Goal: Task Accomplishment & Management: Manage account settings

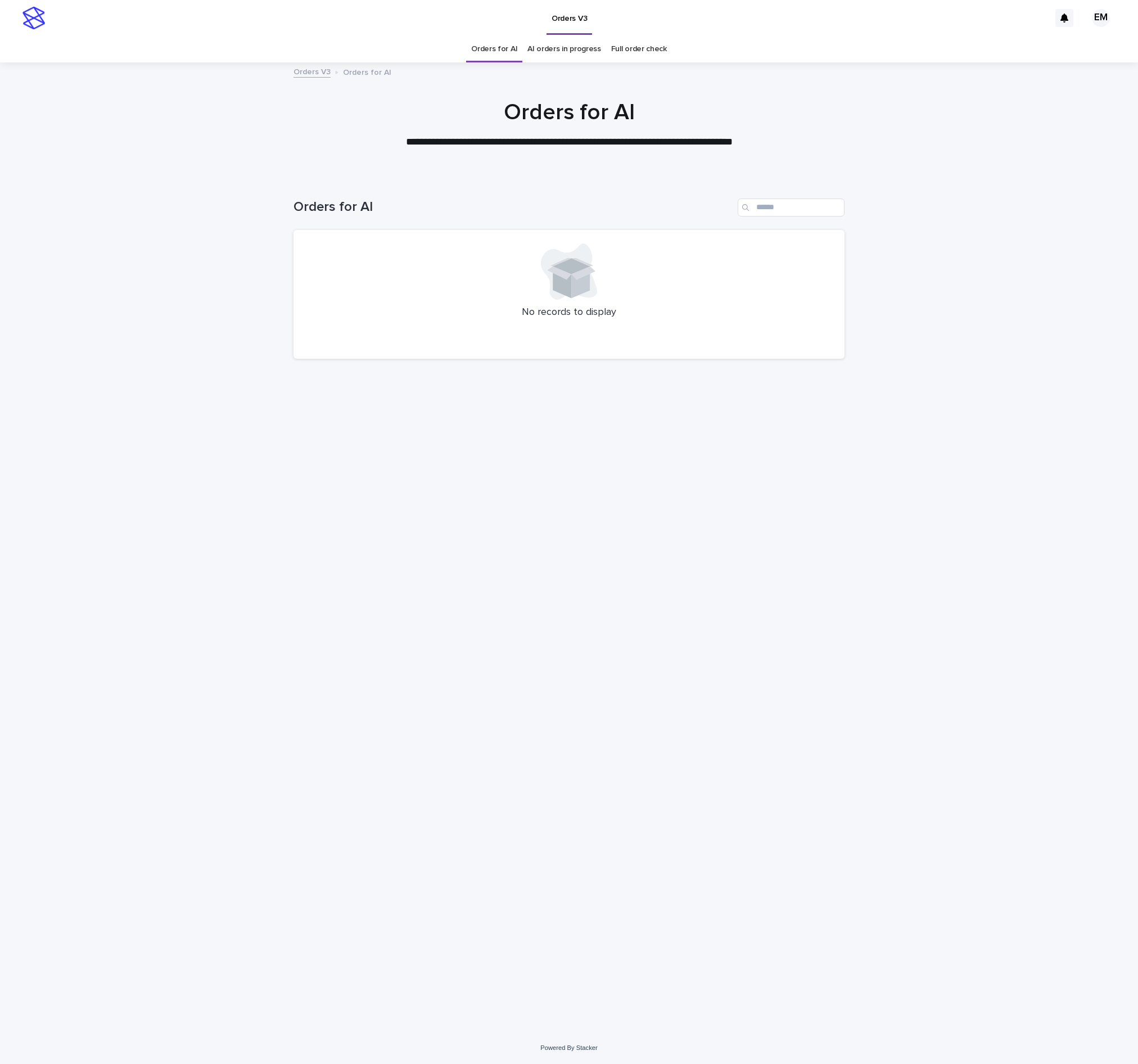
drag, startPoint x: 437, startPoint y: 648, endPoint x: 320, endPoint y: 306, distance: 361.5
click at [436, 646] on div "Loading... Saving… Loading... Saving… Orders for AI No records to display" at bounding box center [569, 590] width 562 height 828
drag, startPoint x: 325, startPoint y: 809, endPoint x: 330, endPoint y: 800, distance: 10.3
click at [325, 809] on div "Loading... Saving… Loading... Saving… Orders for AI No records to display" at bounding box center [569, 590] width 562 height 828
click at [588, 748] on div "Loading... Saving… Loading... Saving… Orders for AI No records to display" at bounding box center [569, 590] width 562 height 828
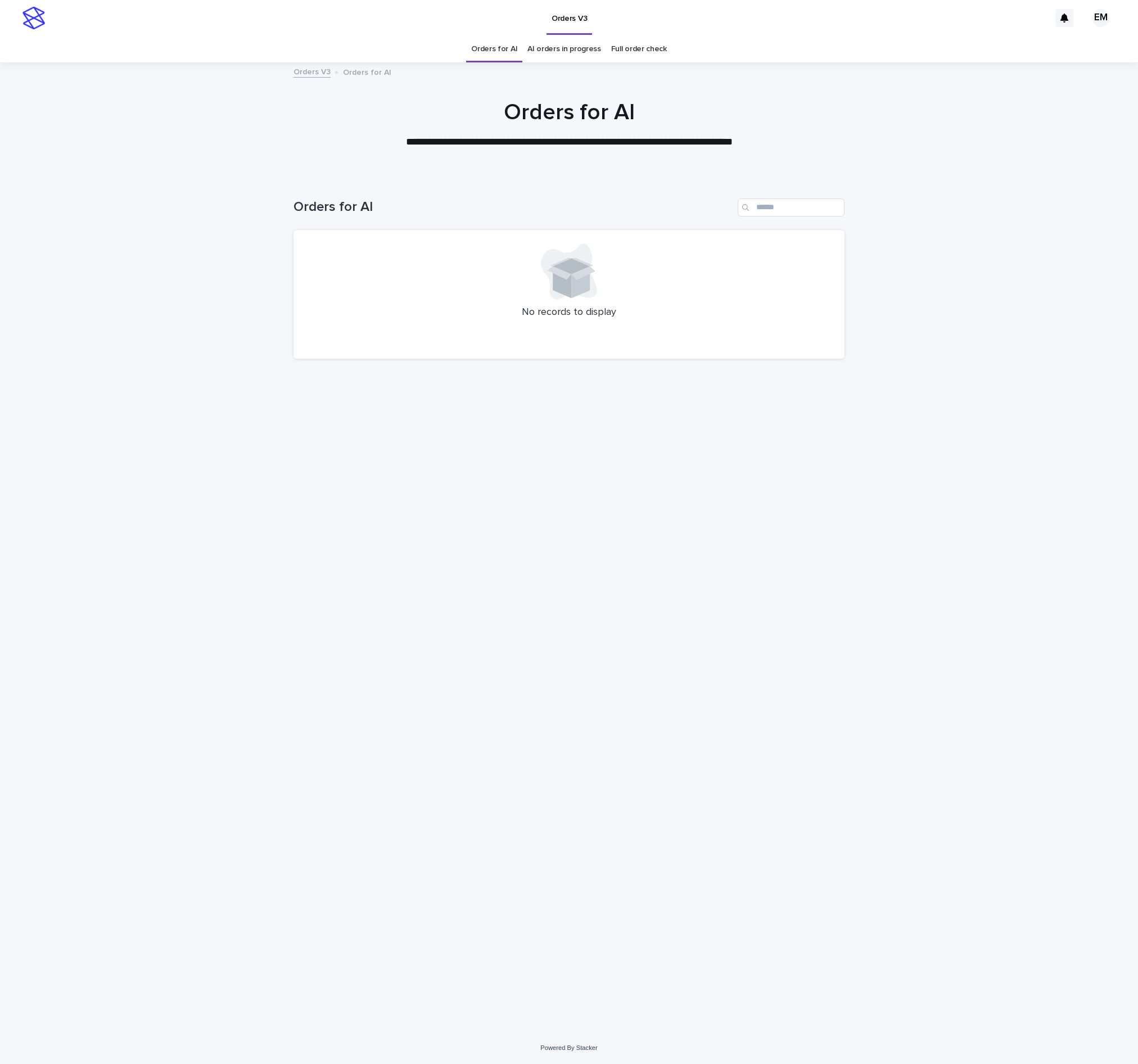
click at [606, 674] on div "Loading... Saving… Loading... Saving… Orders for AI No records to display" at bounding box center [569, 590] width 562 height 828
click at [382, 383] on div "Loading... Saving… Loading... Saving… Orders for AI No records to display" at bounding box center [569, 590] width 562 height 828
drag, startPoint x: 362, startPoint y: 682, endPoint x: 291, endPoint y: 461, distance: 232.1
click at [362, 682] on div "Loading... Saving… Loading... Saving… Orders for AI No records to display" at bounding box center [569, 590] width 562 height 828
click at [366, 505] on div "Loading... Saving… Loading... Saving… Orders for AI No records to display" at bounding box center [569, 590] width 562 height 828
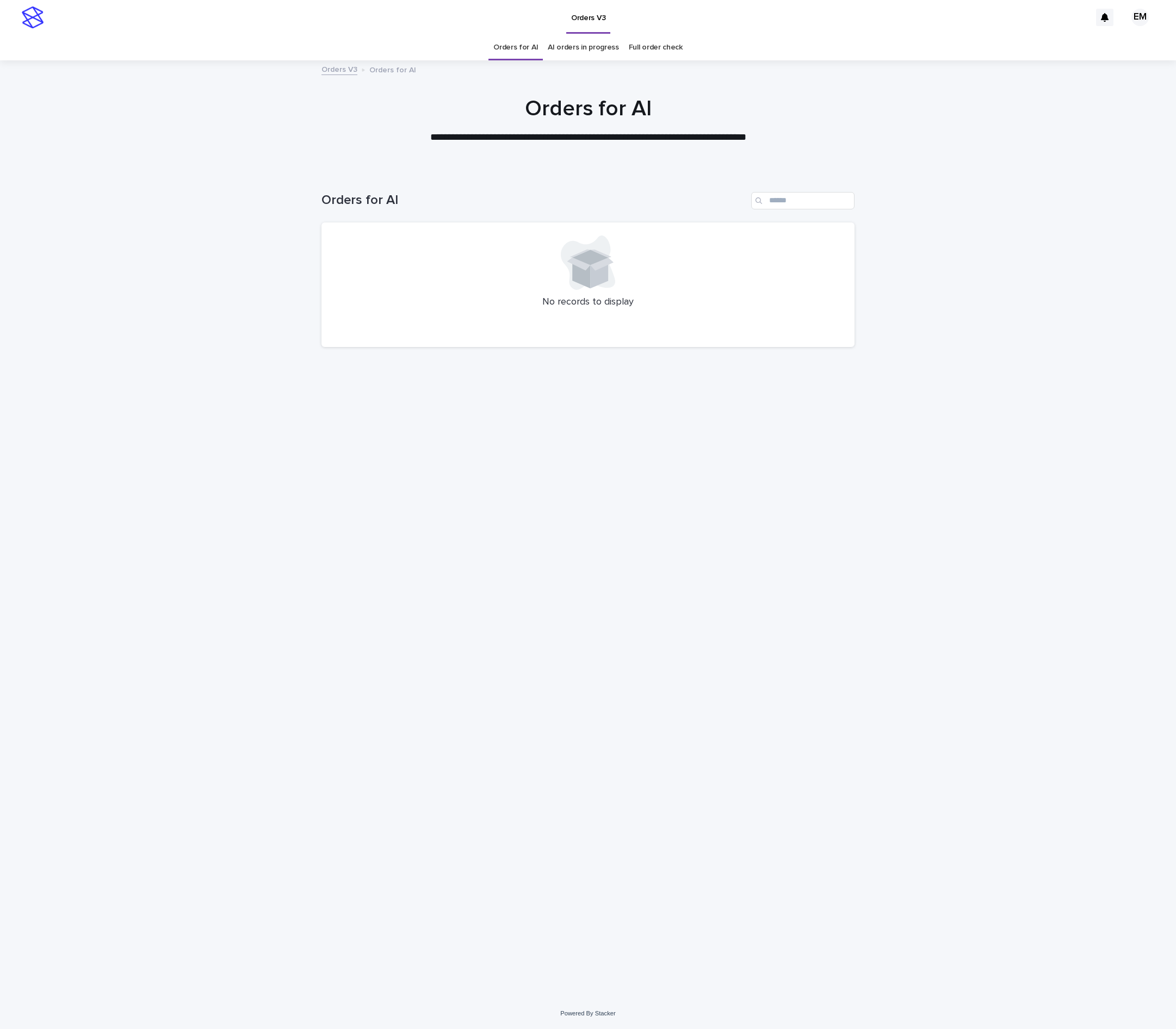
drag, startPoint x: 527, startPoint y: 719, endPoint x: 515, endPoint y: 642, distance: 77.9
click at [524, 711] on div "Loading... Saving… Loading... Saving… Orders for AI No records to display" at bounding box center [588, 571] width 544 height 800
drag, startPoint x: 565, startPoint y: 731, endPoint x: 364, endPoint y: 374, distance: 409.7
click at [556, 721] on div "Loading... Saving… Loading... Saving… Orders for AI No records to display" at bounding box center [588, 571] width 544 height 800
click at [396, 176] on div "Orders for AI" at bounding box center [588, 197] width 533 height 52
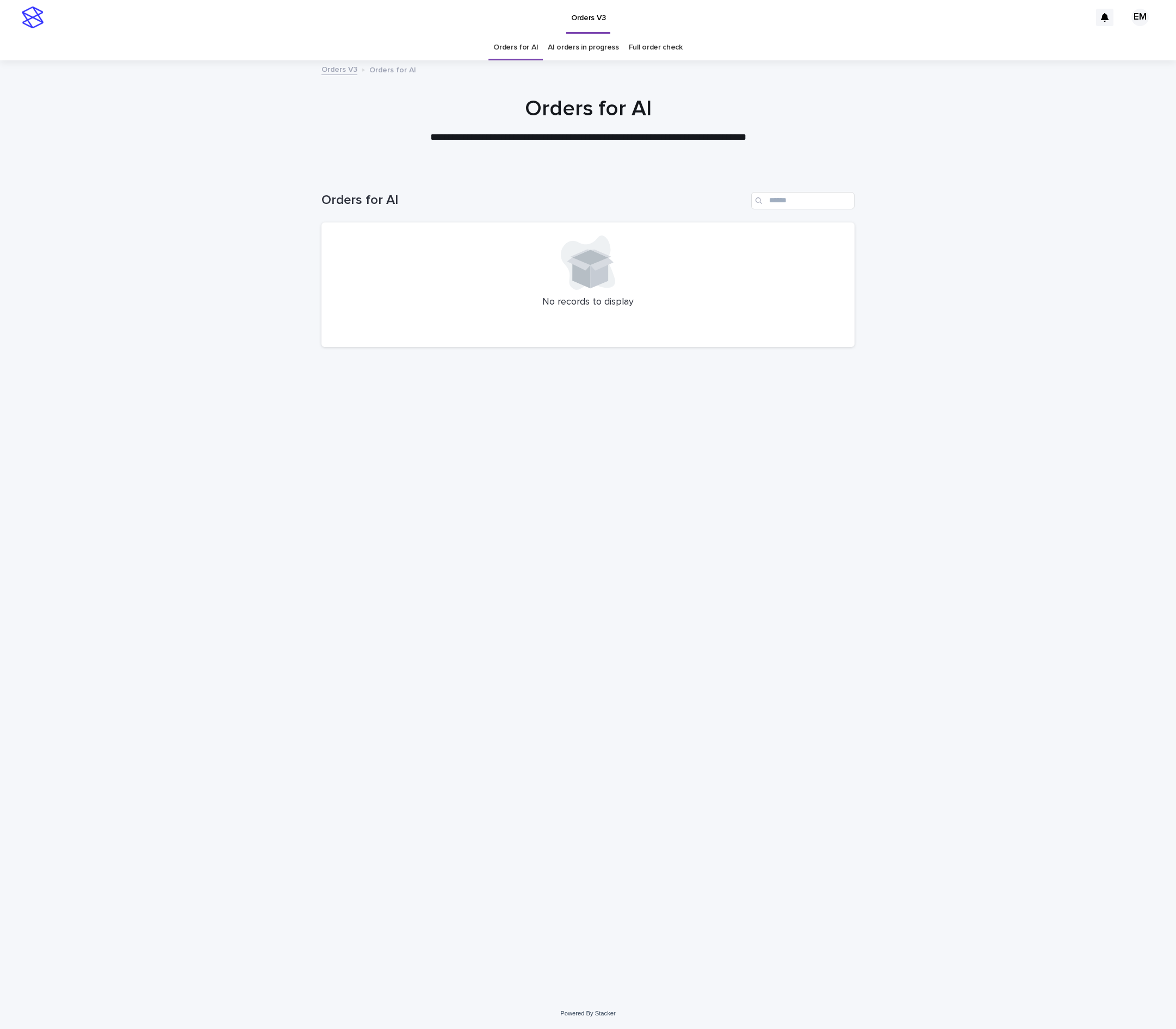
click at [569, 629] on div "Loading... Saving… Loading... Saving… Orders for AI No records to display" at bounding box center [588, 571] width 544 height 800
click at [551, 676] on div "Loading... Saving… Loading... Saving… Orders for AI No records to display" at bounding box center [588, 571] width 544 height 800
drag, startPoint x: 615, startPoint y: 664, endPoint x: 574, endPoint y: 545, distance: 125.9
click at [615, 664] on div "Loading... Saving… Loading... Saving… Orders for AI No records to display" at bounding box center [588, 571] width 544 height 800
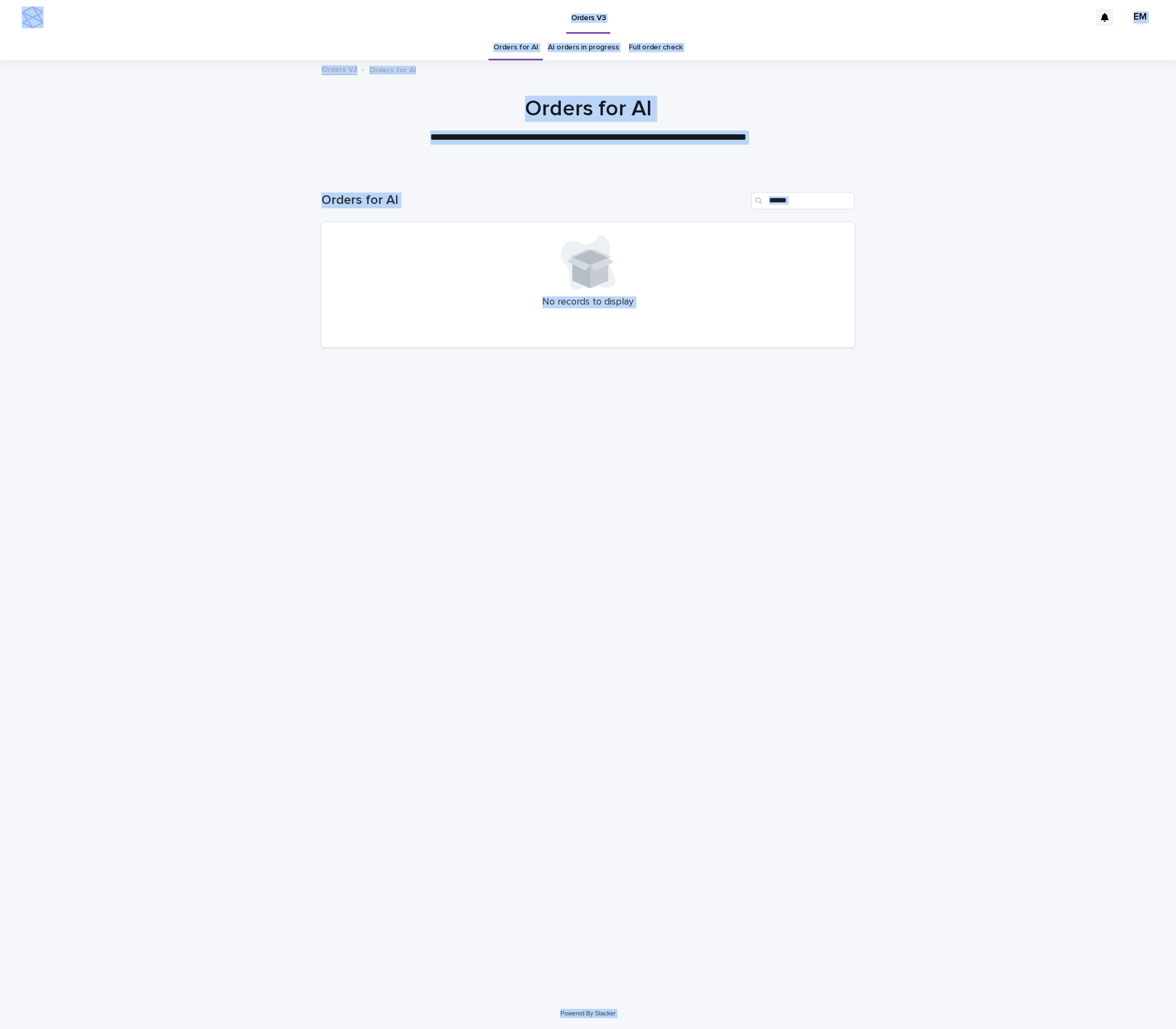
click at [452, 489] on div "Loading... Saving… Loading... Saving… Orders for AI No records to display" at bounding box center [588, 571] width 544 height 800
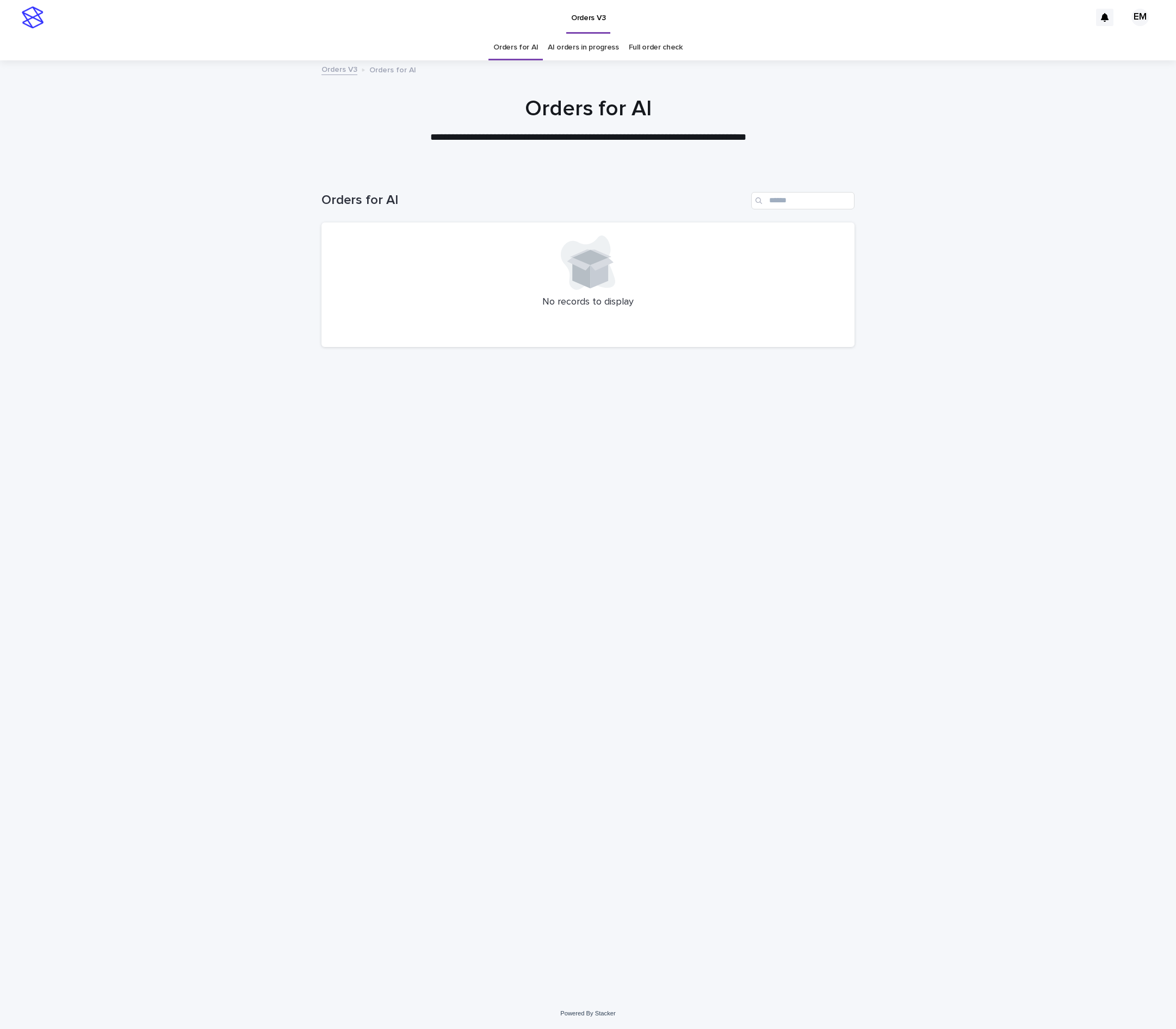
click at [603, 563] on div "Loading... Saving… Loading... Saving… Orders for AI No records to display" at bounding box center [588, 571] width 544 height 800
click at [559, 407] on div "Loading... Saving… Loading... Saving… Orders for AI No records to display" at bounding box center [588, 571] width 544 height 800
drag, startPoint x: 434, startPoint y: 614, endPoint x: 374, endPoint y: 441, distance: 183.1
click at [434, 614] on div "Loading... Saving… Loading... Saving… Orders for AI No records to display" at bounding box center [588, 571] width 544 height 800
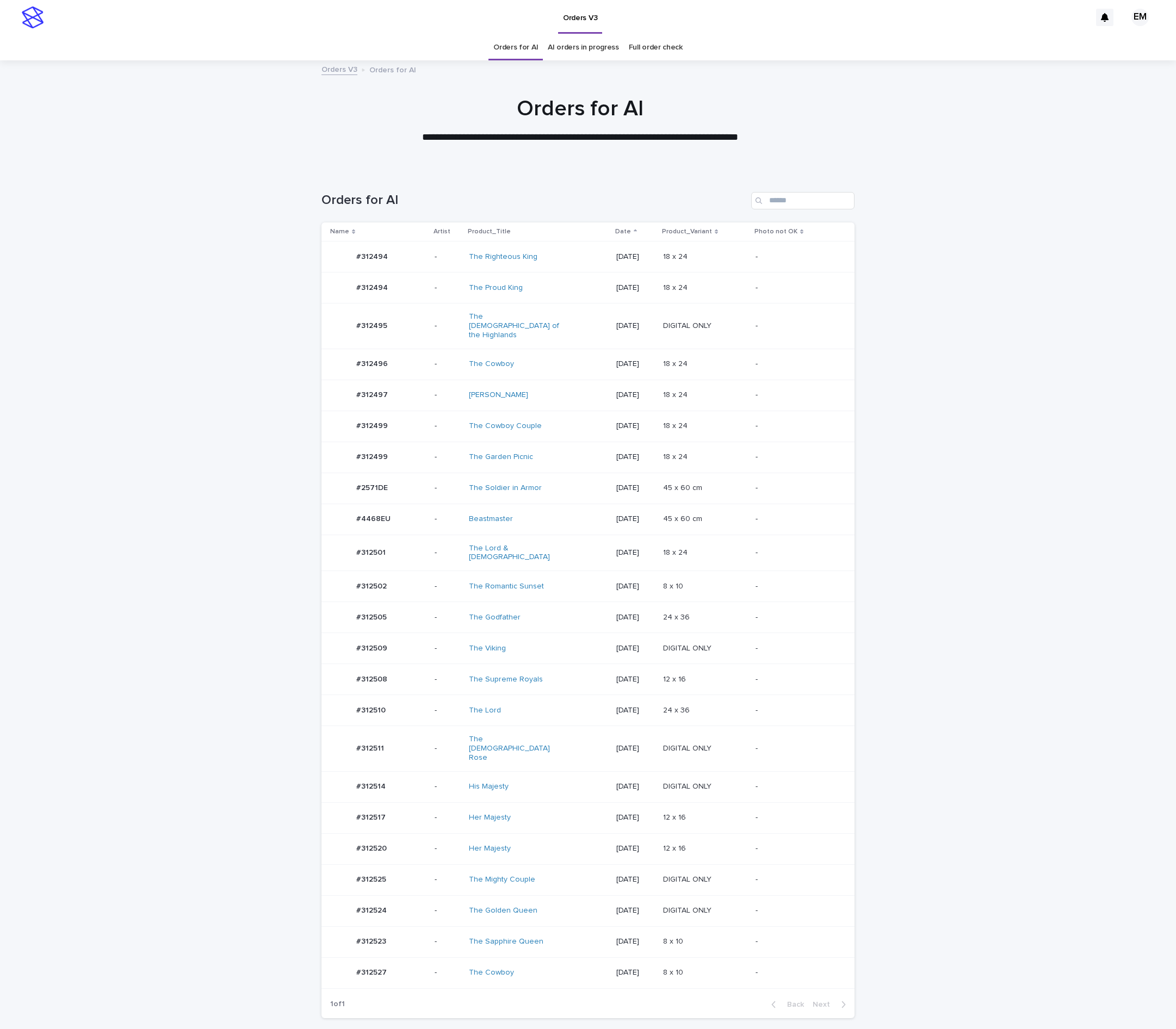
click at [409, 576] on div "#312502 #312502" at bounding box center [378, 586] width 96 height 22
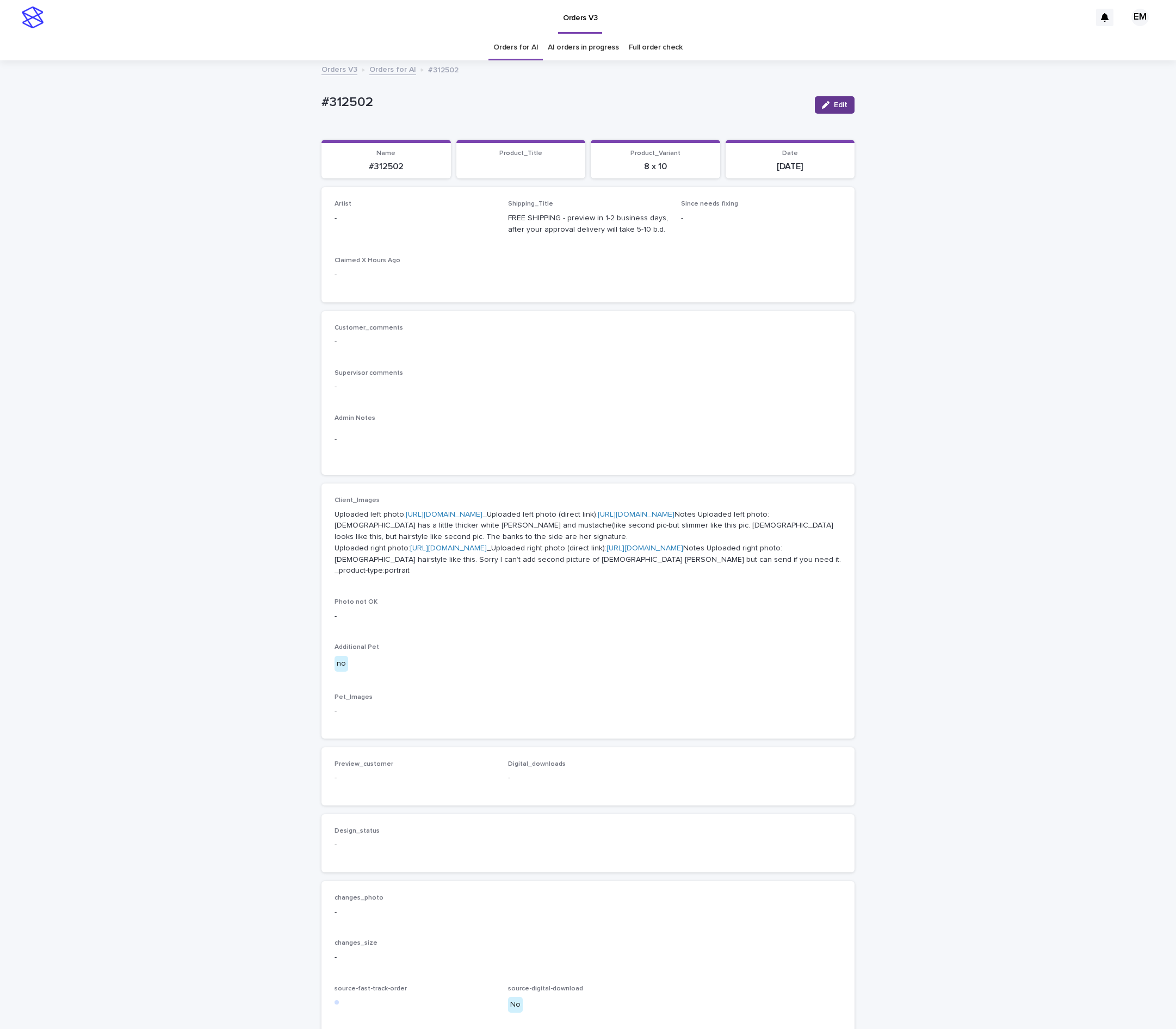
click at [815, 106] on button "Edit" at bounding box center [835, 105] width 40 height 17
click at [374, 214] on div "Select..." at bounding box center [415, 223] width 161 height 22
paste input "**********"
type input "**********"
click at [389, 241] on div "EmersonHernandez" at bounding box center [406, 246] width 159 height 19
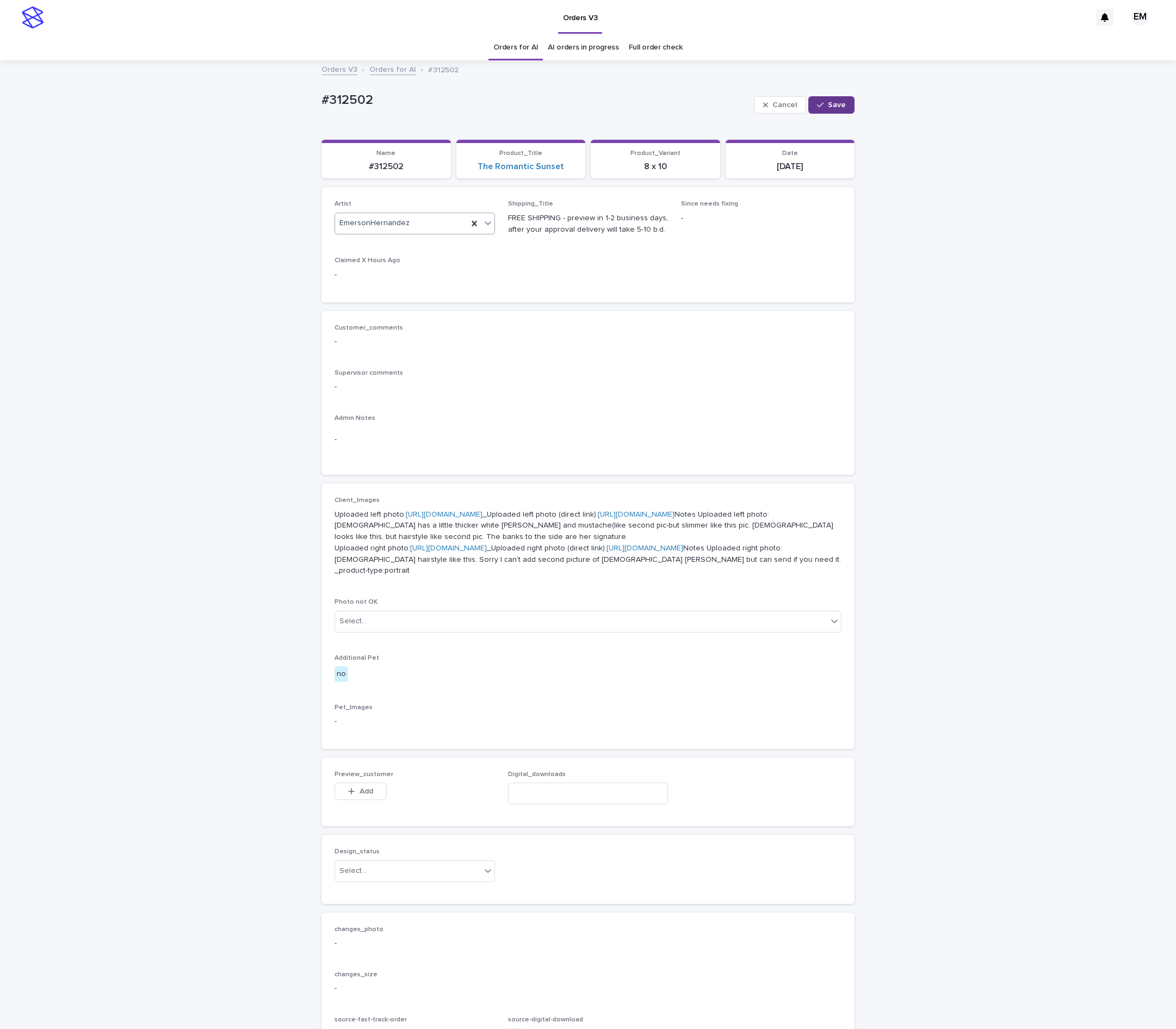
click at [817, 102] on icon "button" at bounding box center [821, 105] width 7 height 8
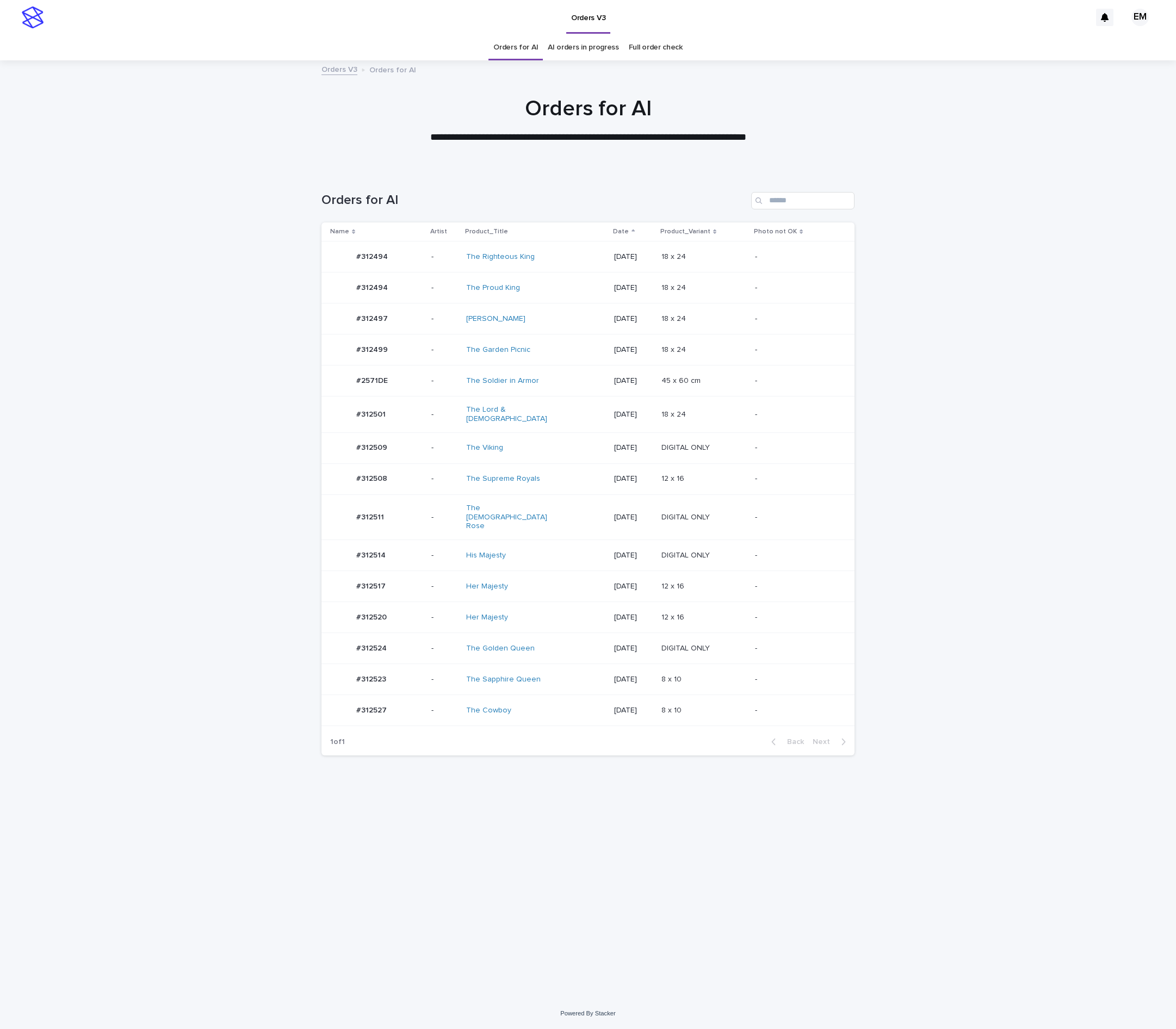
click at [448, 334] on td "-" at bounding box center [444, 319] width 35 height 31
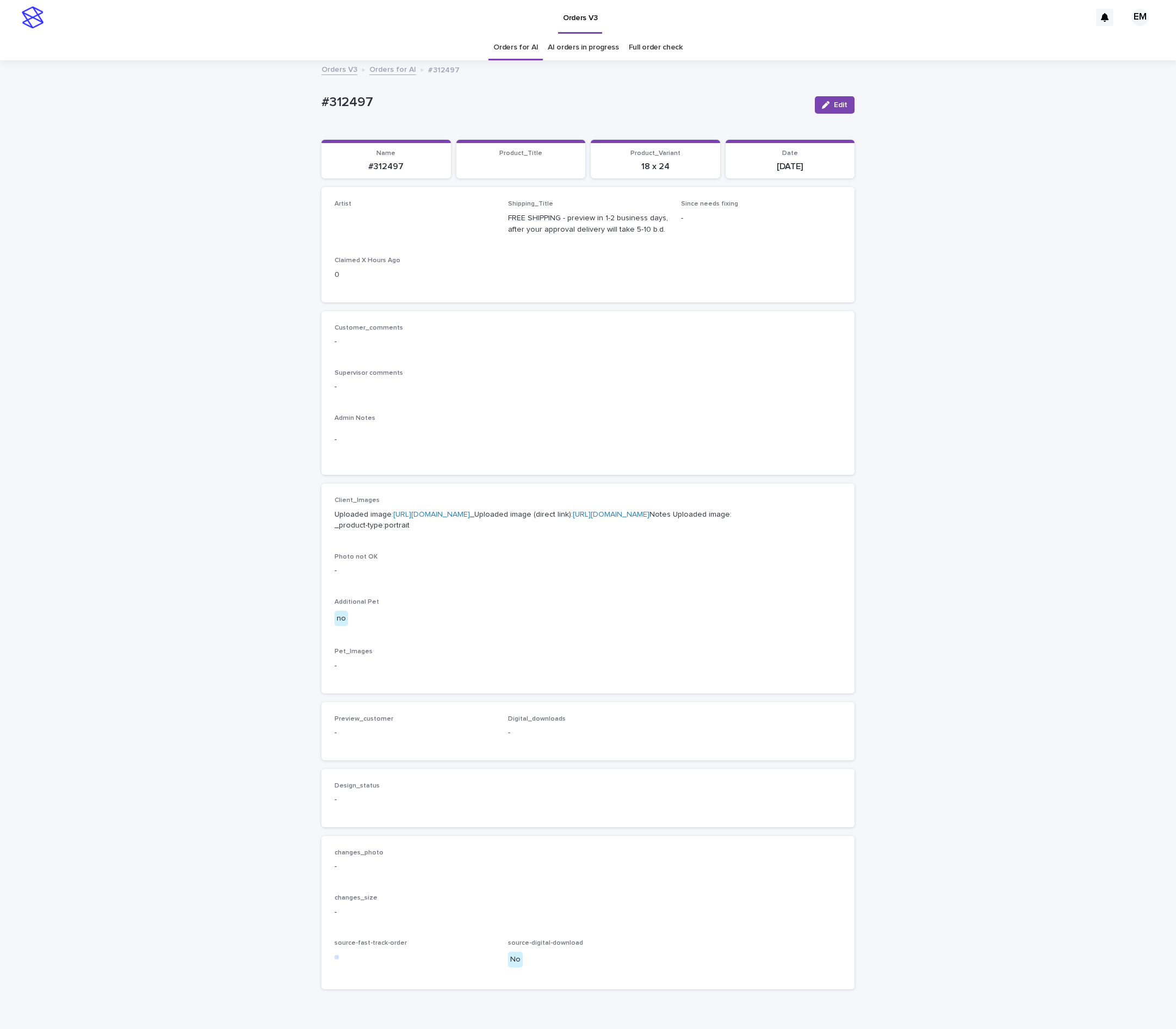
drag, startPoint x: 841, startPoint y: 102, endPoint x: 587, endPoint y: 184, distance: 266.9
click at [839, 102] on button "Edit" at bounding box center [835, 105] width 40 height 17
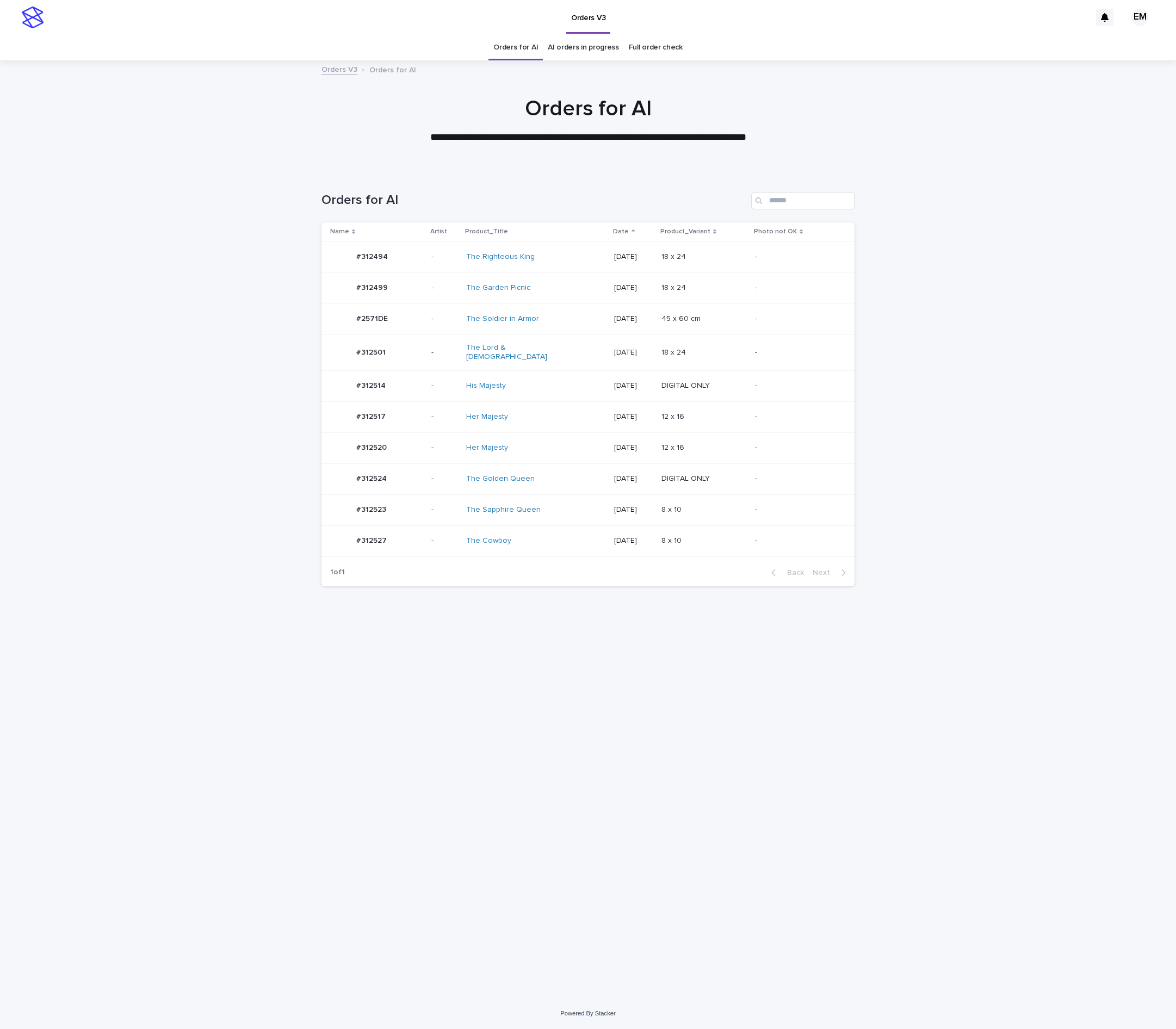
click at [445, 327] on div "-" at bounding box center [444, 319] width 26 height 18
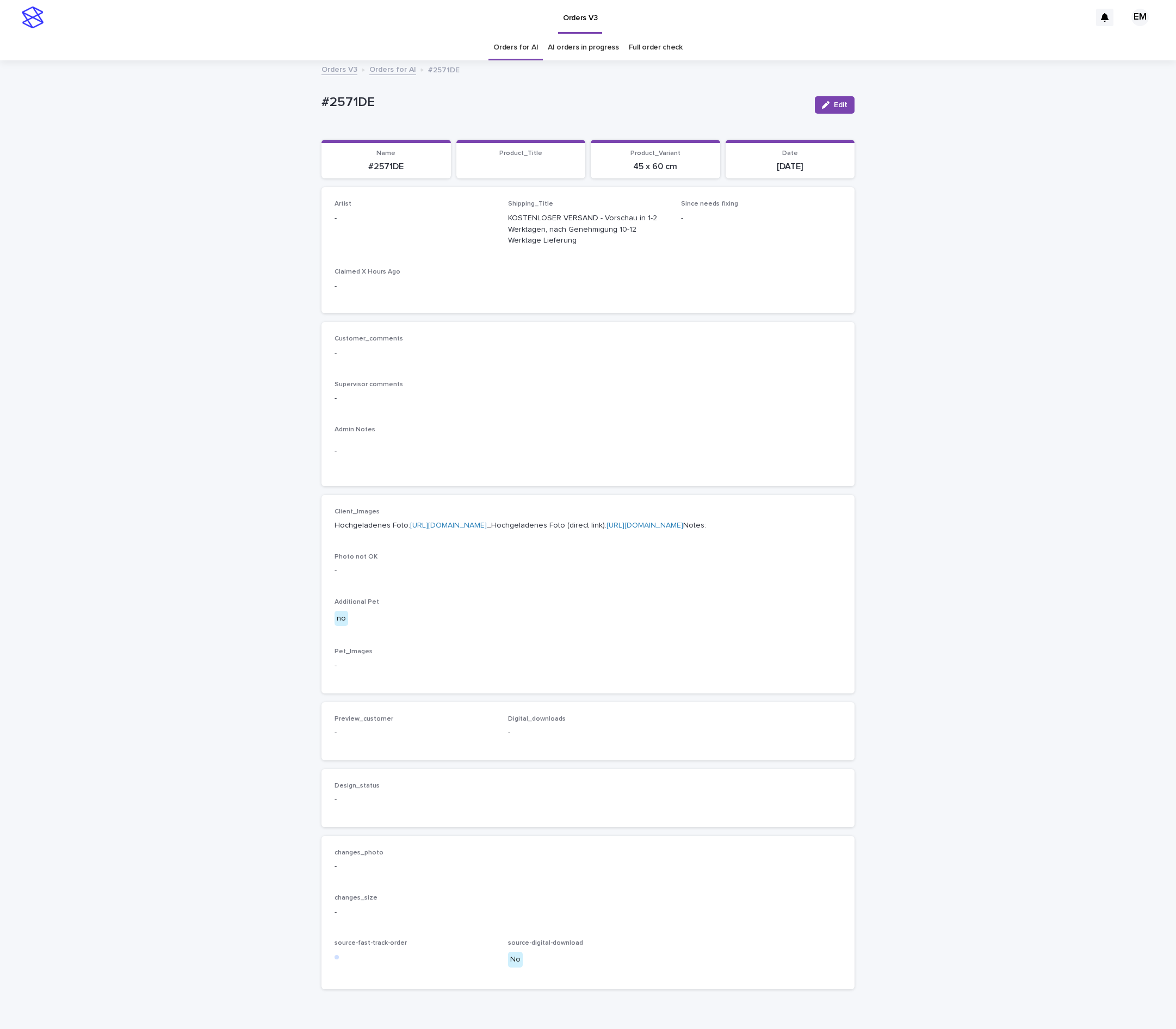
click at [841, 108] on button "Edit" at bounding box center [835, 105] width 40 height 17
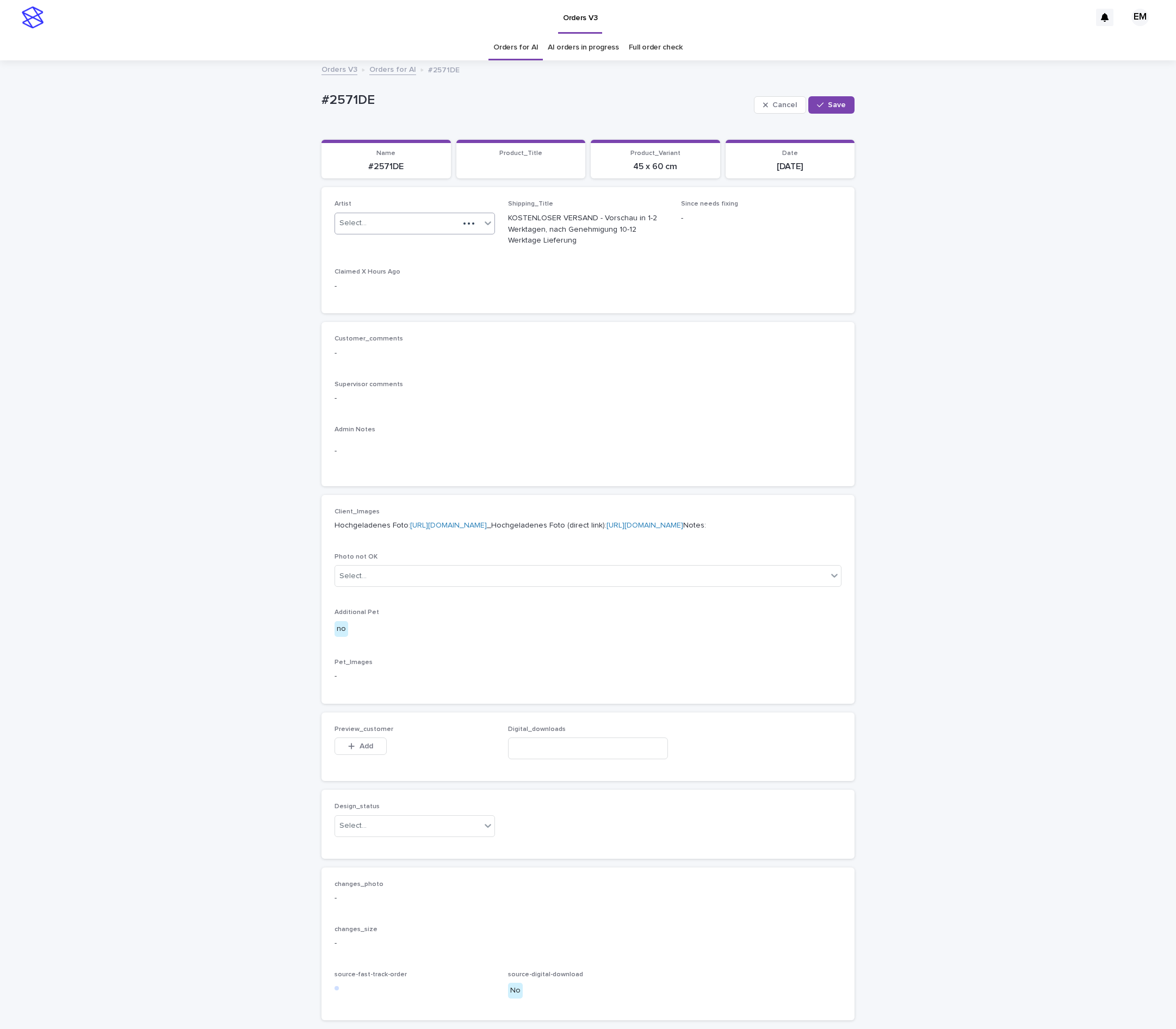
click at [460, 226] on div at bounding box center [468, 224] width 19 height 11
paste input "**********"
type input "**********"
click at [419, 245] on div "EmersonHernandez" at bounding box center [406, 246] width 159 height 19
click at [440, 247] on span "Artist option EmersonHernandez, selected. 0 results available. Select is focuse…" at bounding box center [415, 227] width 161 height 55
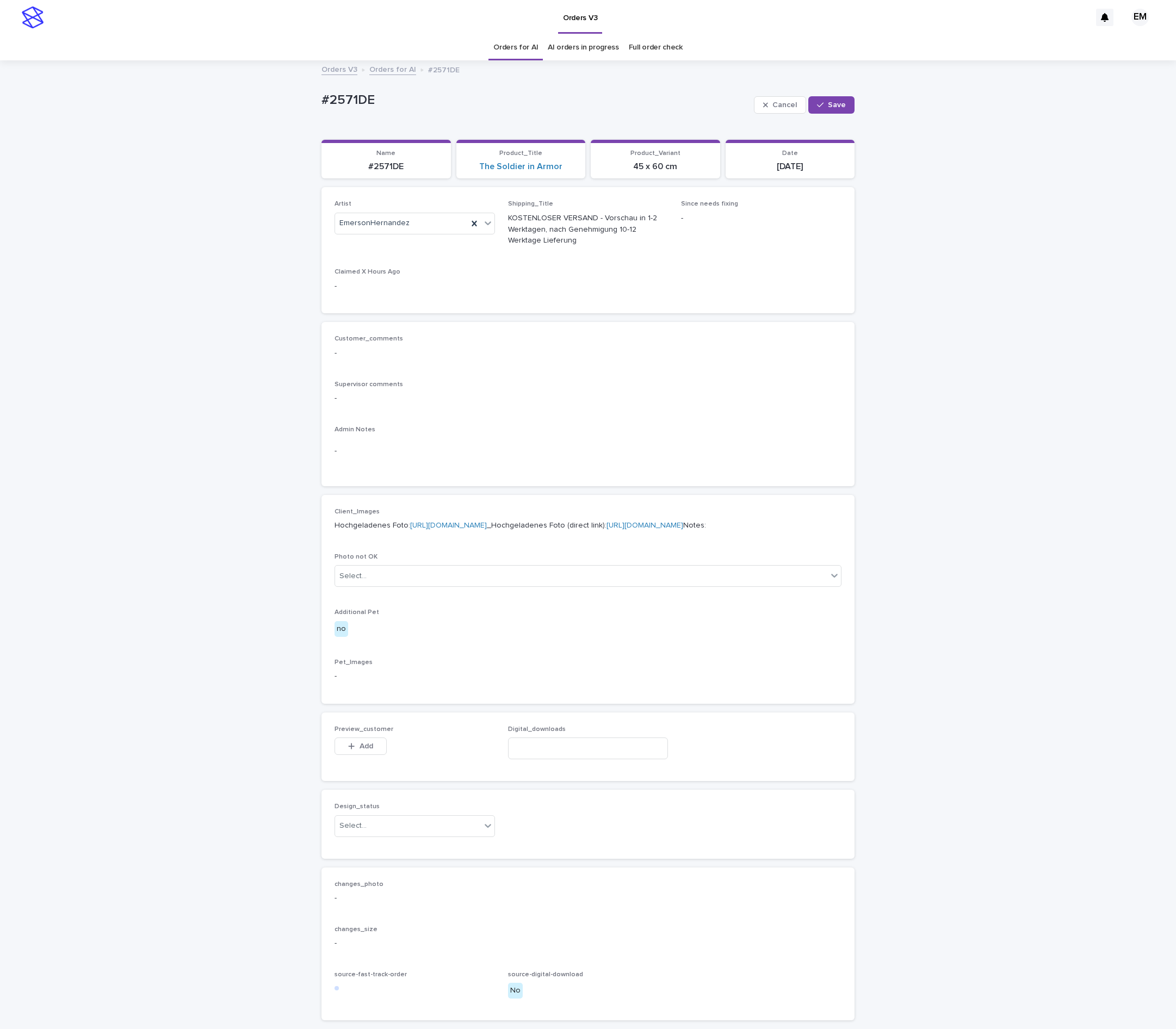
drag, startPoint x: 819, startPoint y: 101, endPoint x: 577, endPoint y: 72, distance: 243.7
click at [818, 101] on div "button" at bounding box center [823, 105] width 11 height 8
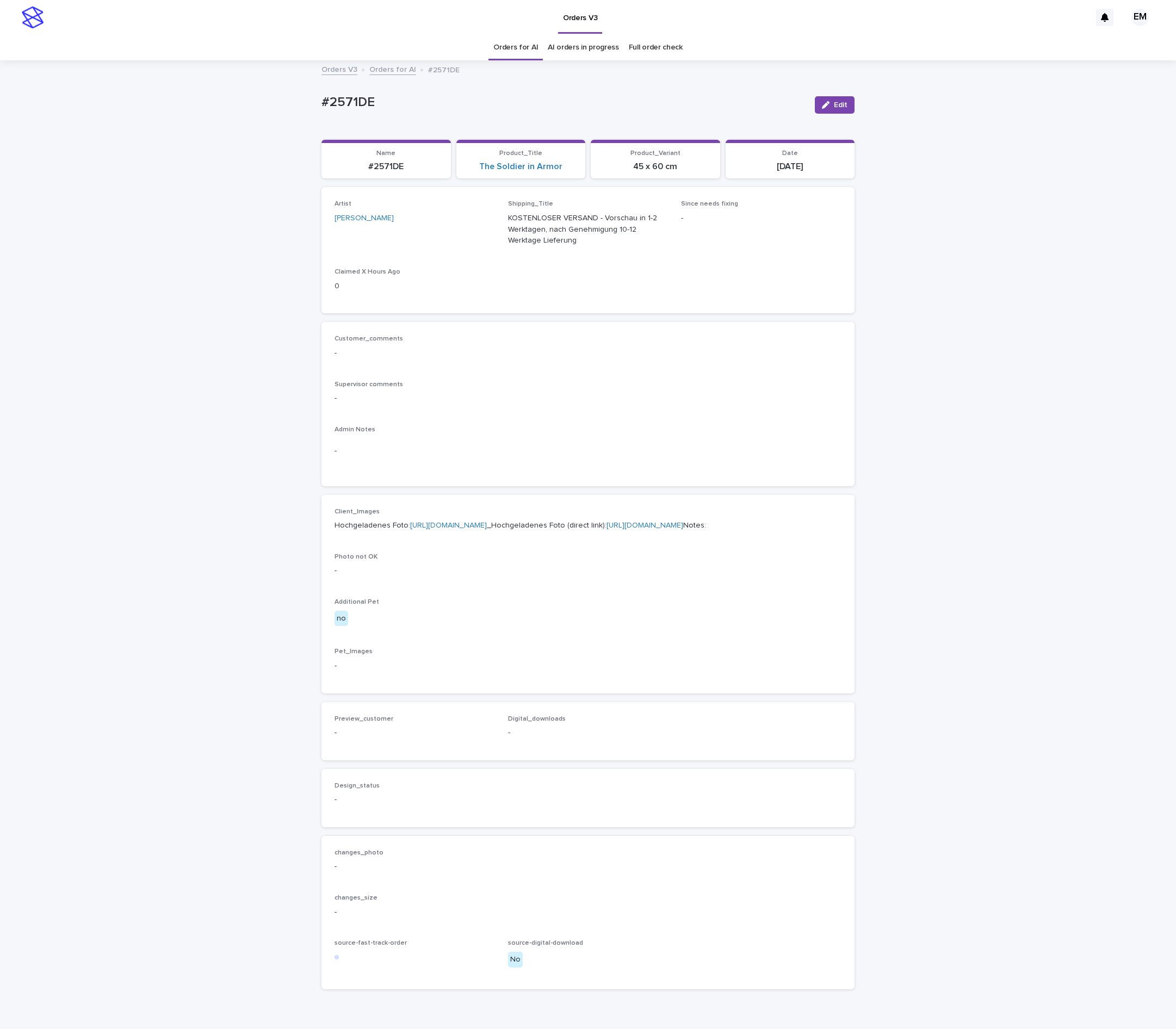
click at [243, 390] on div "Loading... Saving… Loading... Saving… #2571DE Edit #2571DE Edit Sorry, there wa…" at bounding box center [588, 557] width 1176 height 991
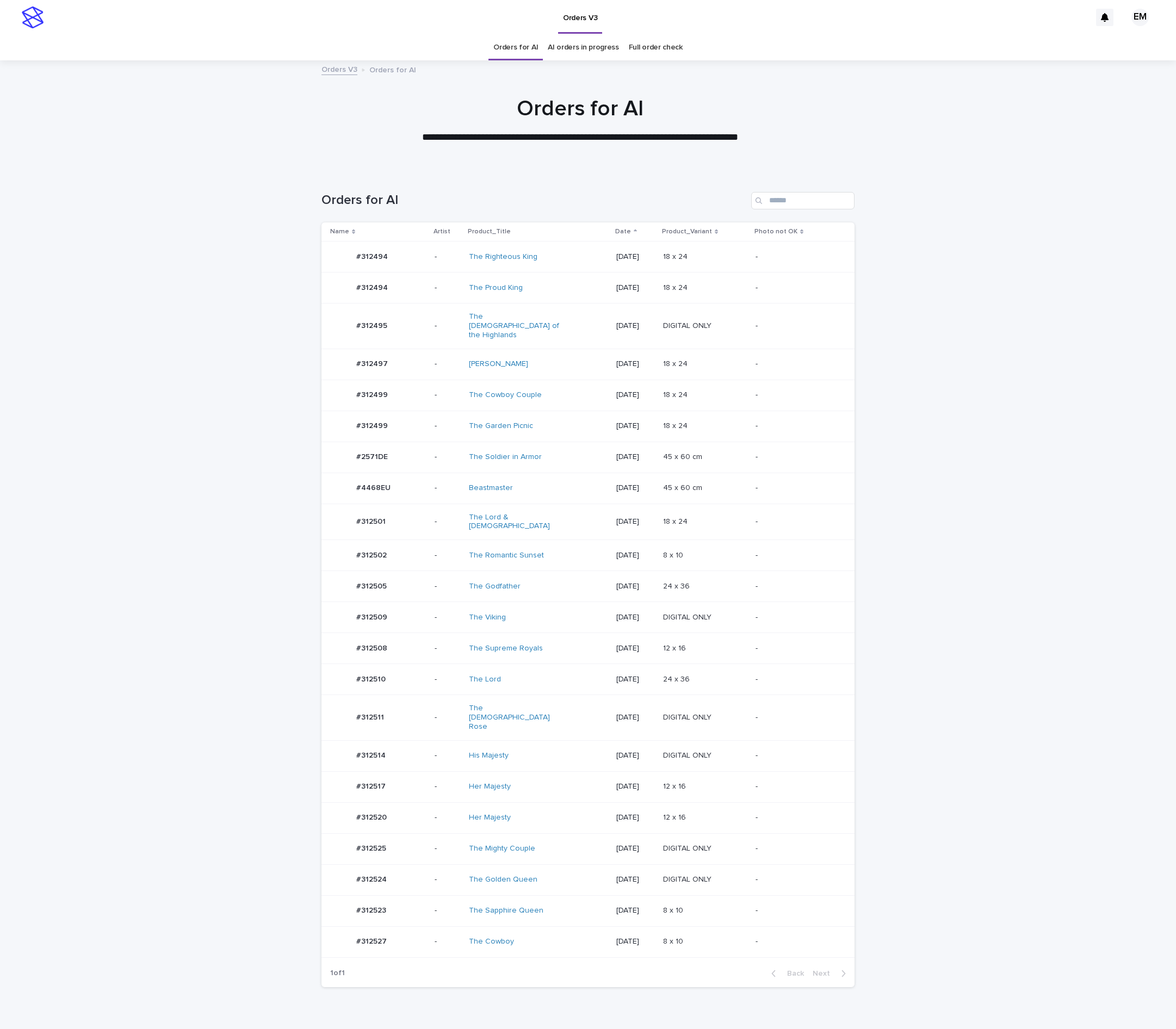
click at [435, 390] on p "-" at bounding box center [447, 395] width 26 height 9
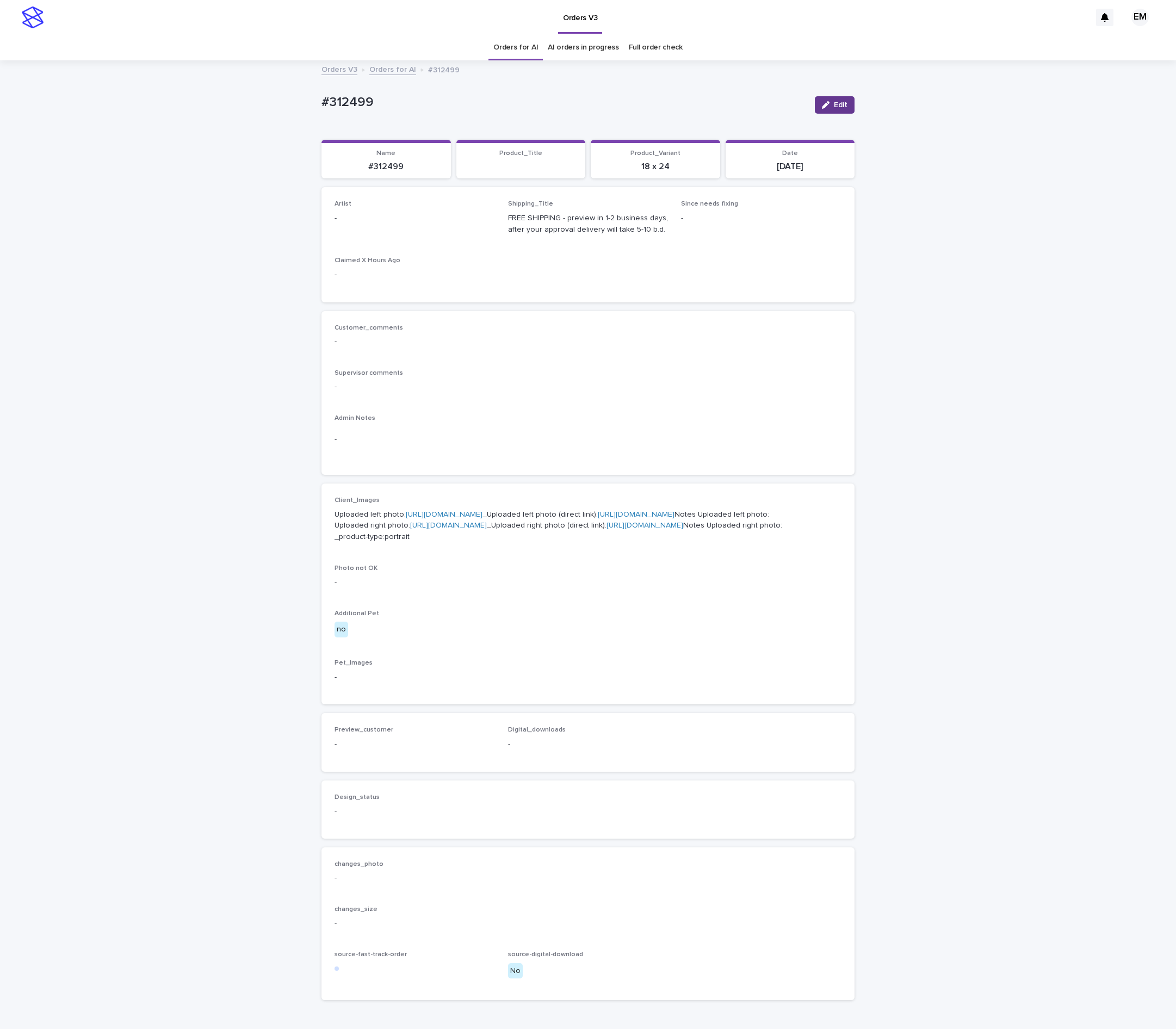
drag, startPoint x: 833, startPoint y: 101, endPoint x: 590, endPoint y: 195, distance: 260.5
click at [834, 101] on span "Edit" at bounding box center [840, 105] width 14 height 8
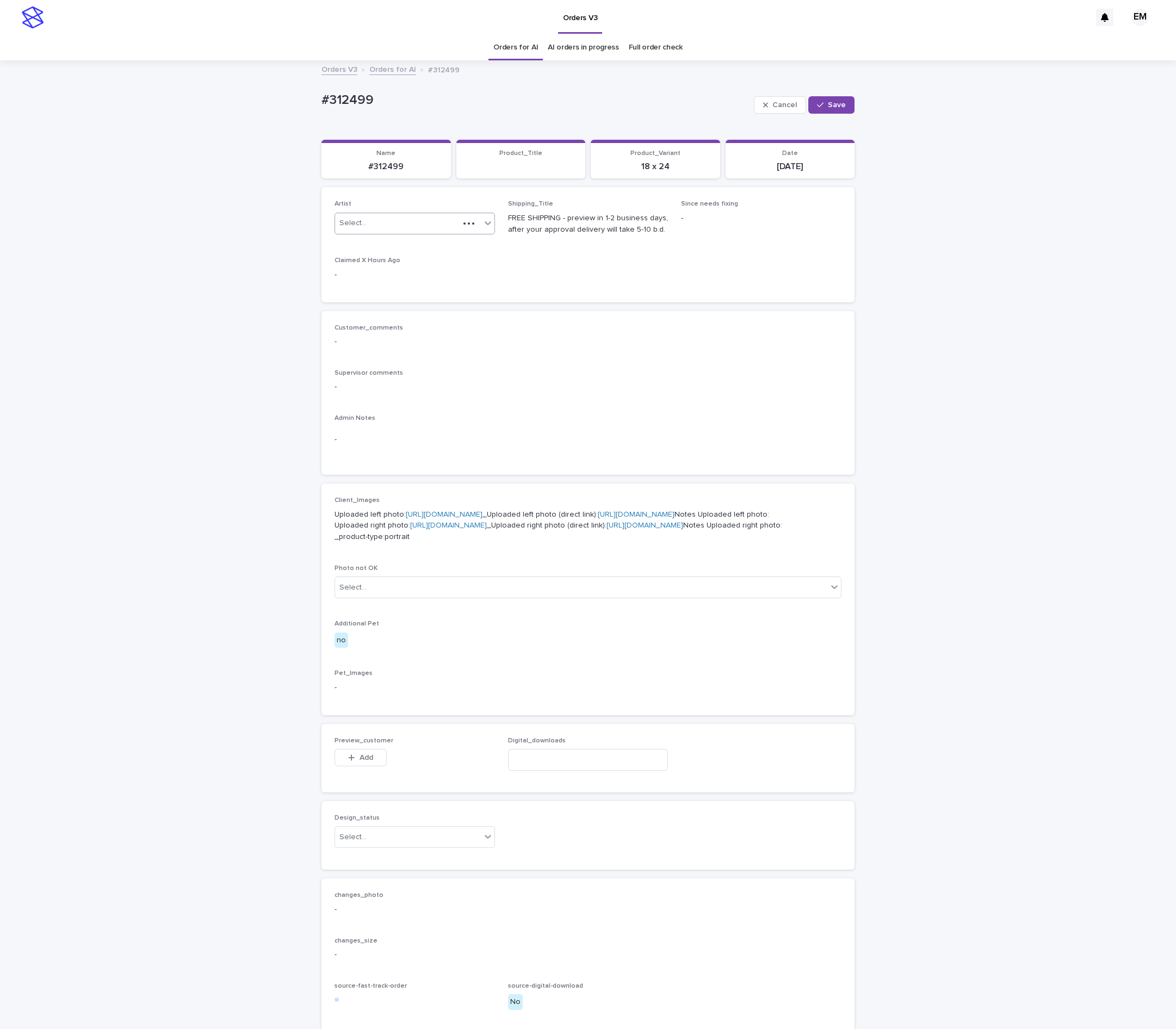
click at [407, 221] on div "Select..." at bounding box center [397, 223] width 124 height 18
paste input "**********"
type input "**********"
click at [405, 250] on div "EmersonHernandez" at bounding box center [406, 246] width 159 height 19
drag, startPoint x: 824, startPoint y: 114, endPoint x: 780, endPoint y: 40, distance: 86.1
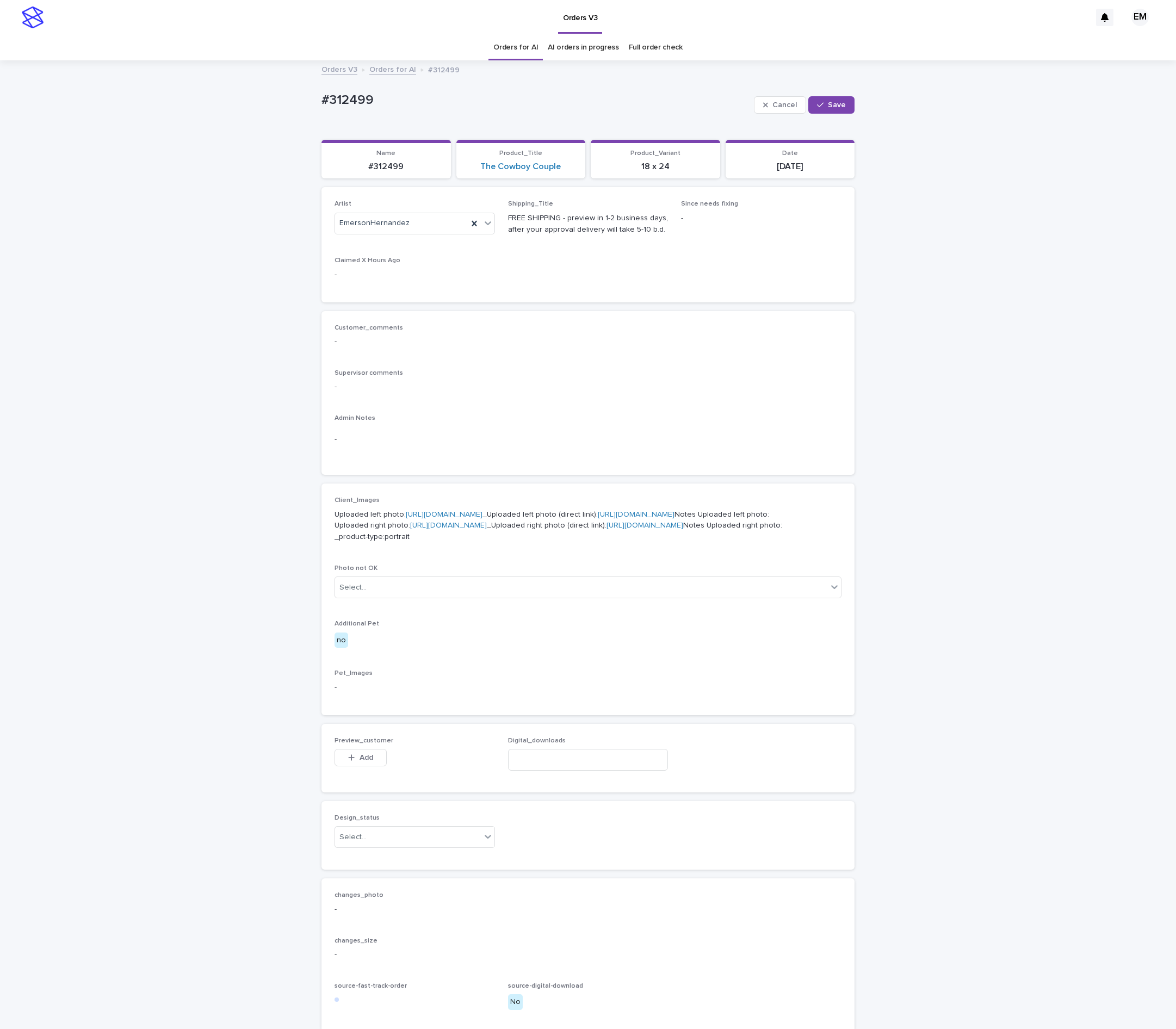
click at [824, 114] on div "Cancel Save" at bounding box center [804, 105] width 101 height 44
click at [828, 102] on span "Save" at bounding box center [837, 105] width 18 height 8
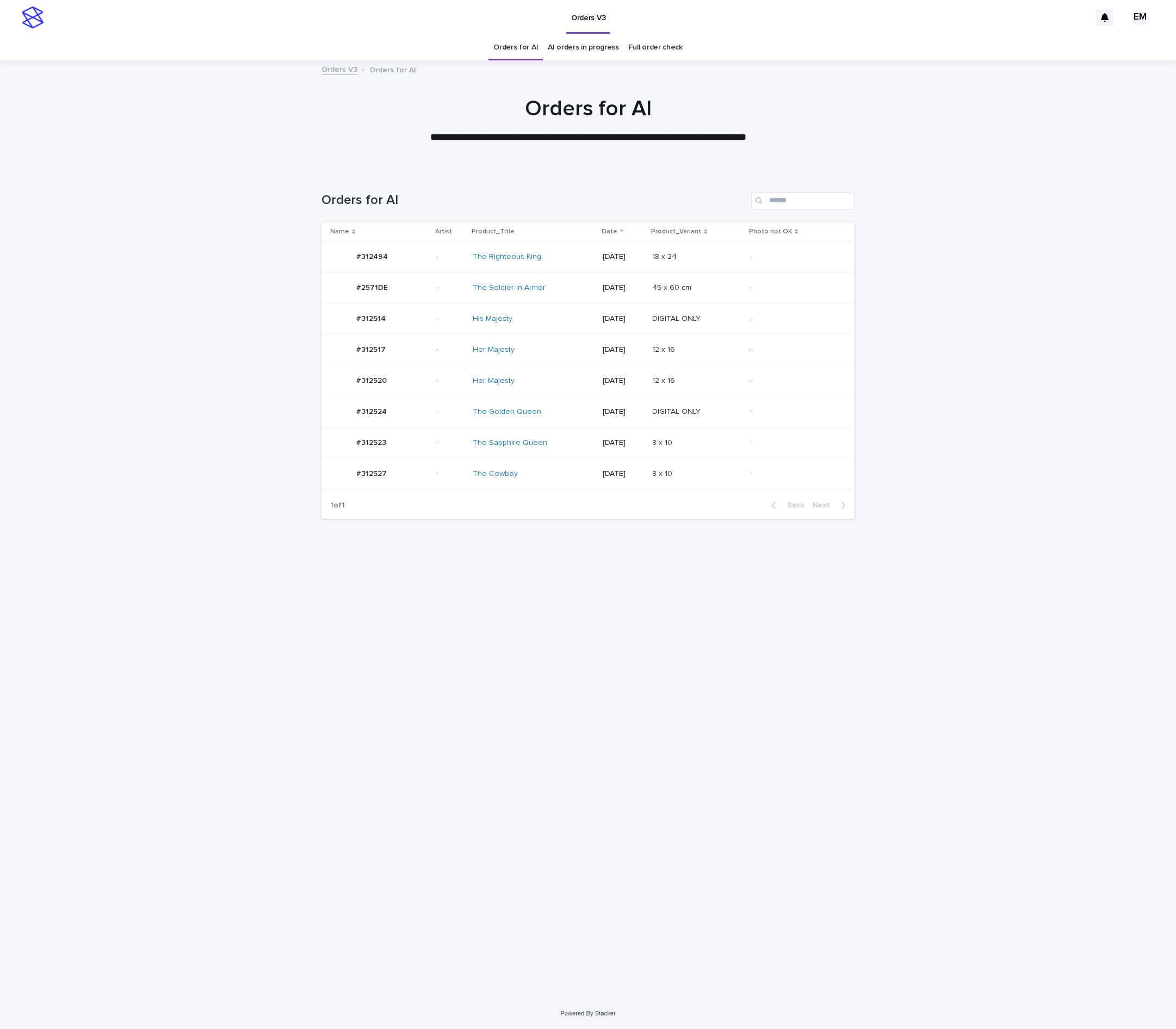
click at [423, 396] on td "#312520 #312520" at bounding box center [376, 381] width 110 height 31
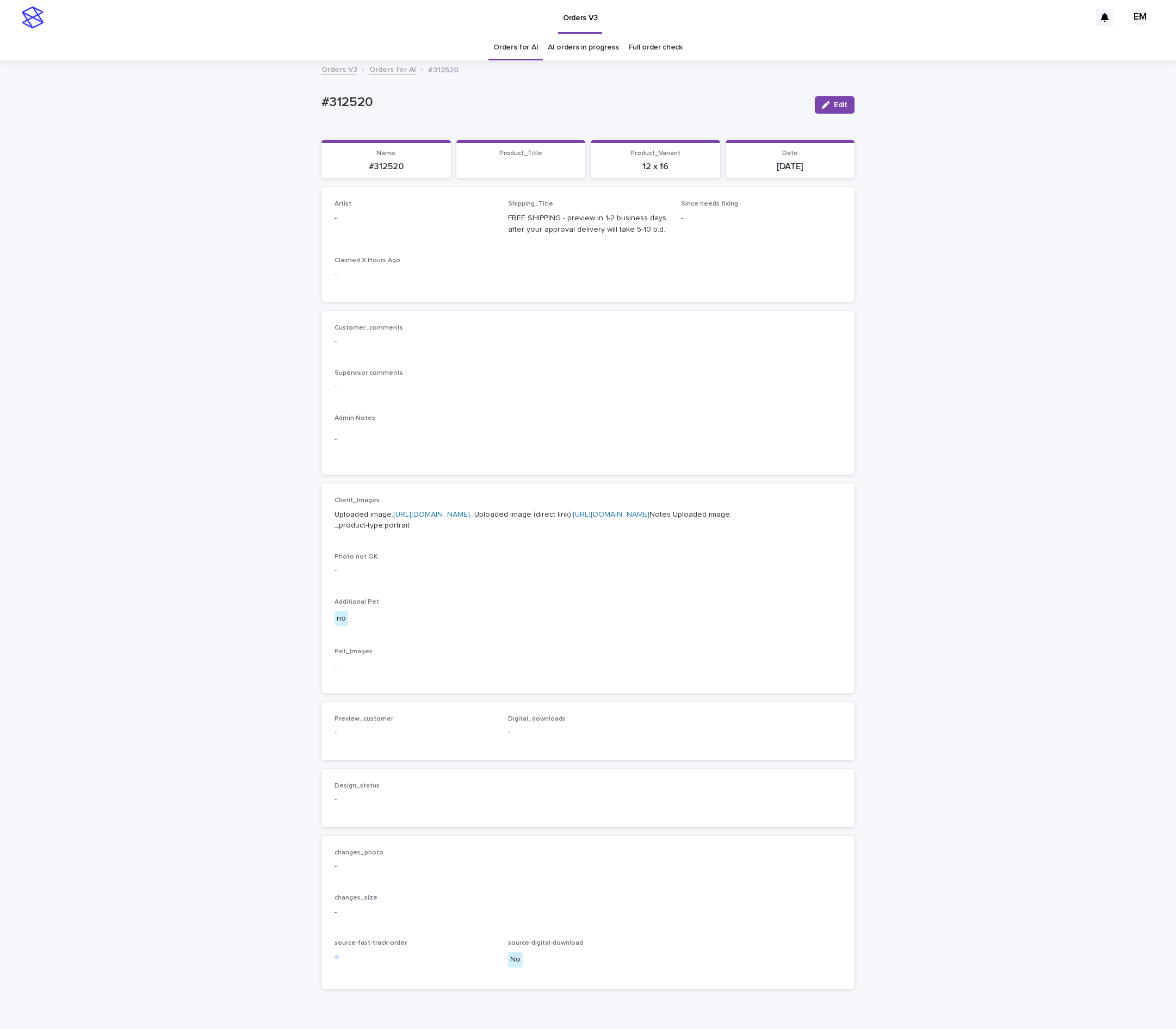
drag, startPoint x: 816, startPoint y: 97, endPoint x: 369, endPoint y: 201, distance: 458.9
click at [816, 99] on button "Edit" at bounding box center [835, 105] width 40 height 17
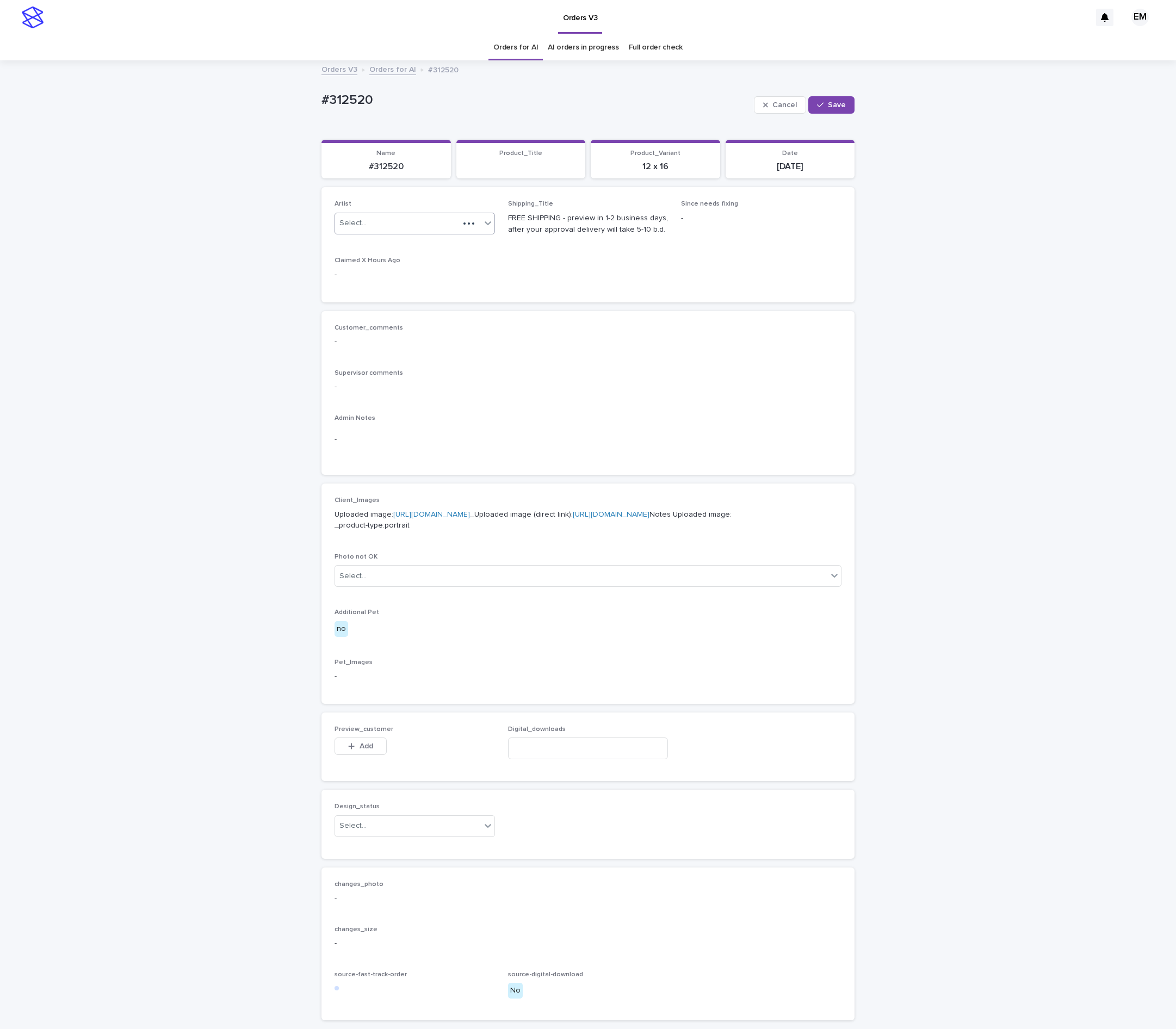
click at [374, 218] on div "Select..." at bounding box center [397, 223] width 124 height 18
paste input "**********"
type input "**********"
click at [385, 246] on div "EmersonHernandez" at bounding box center [406, 246] width 159 height 19
click at [834, 107] on span "Save" at bounding box center [837, 105] width 18 height 8
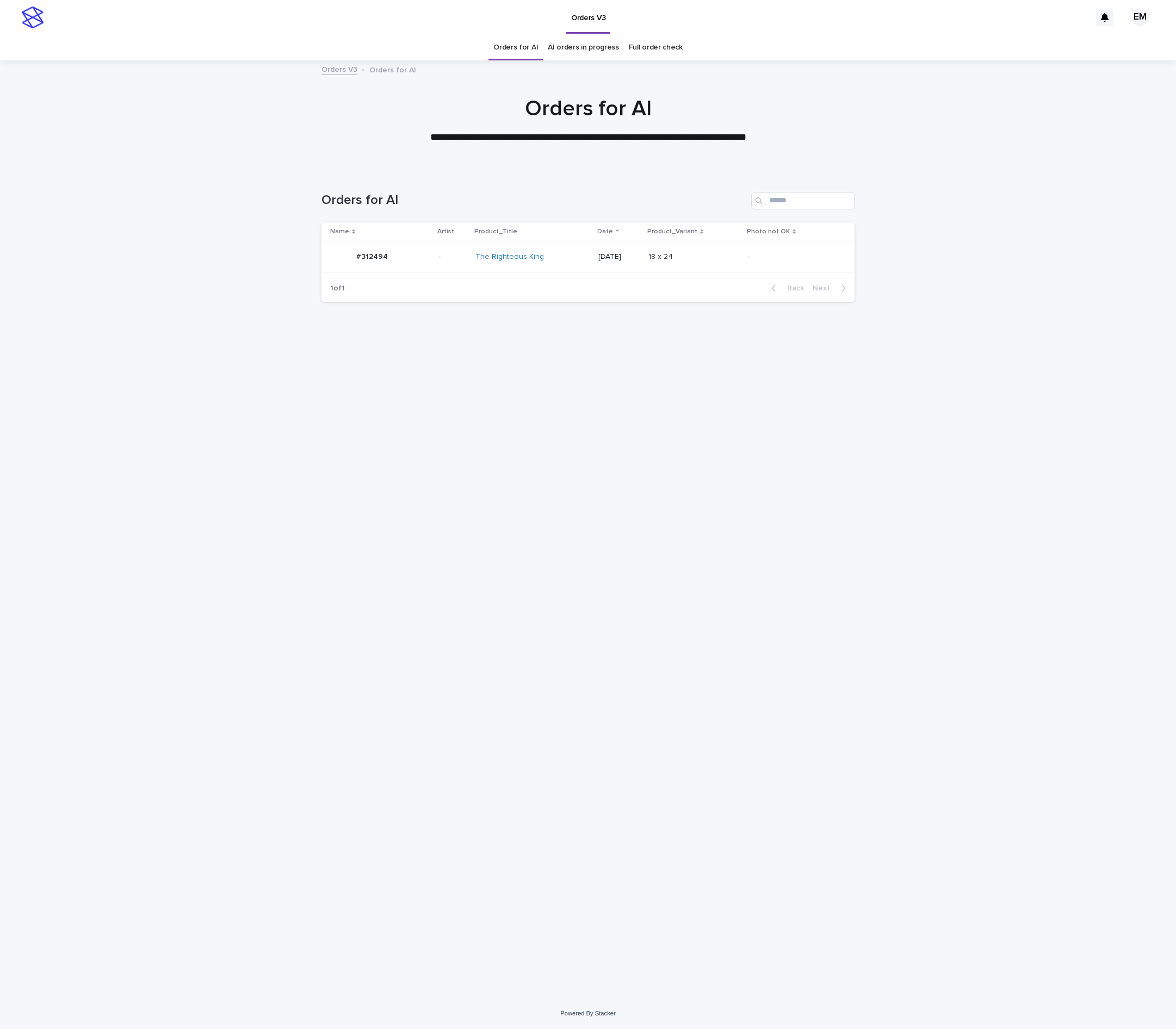
click at [421, 272] on td "#312494 #312494" at bounding box center [378, 257] width 112 height 31
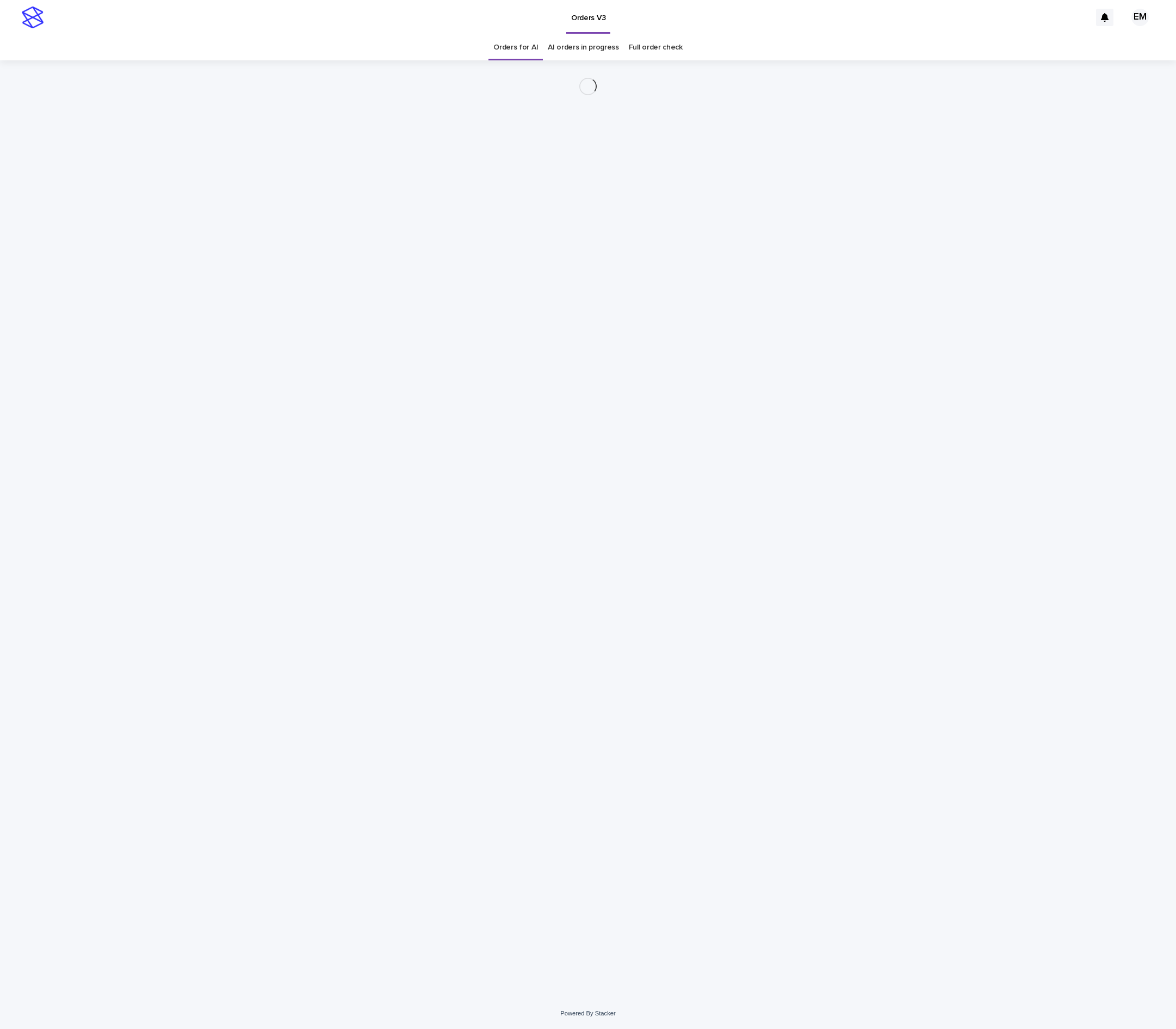
click at [818, 98] on div at bounding box center [588, 86] width 533 height 52
drag, startPoint x: 336, startPoint y: 125, endPoint x: 347, endPoint y: 130, distance: 12.1
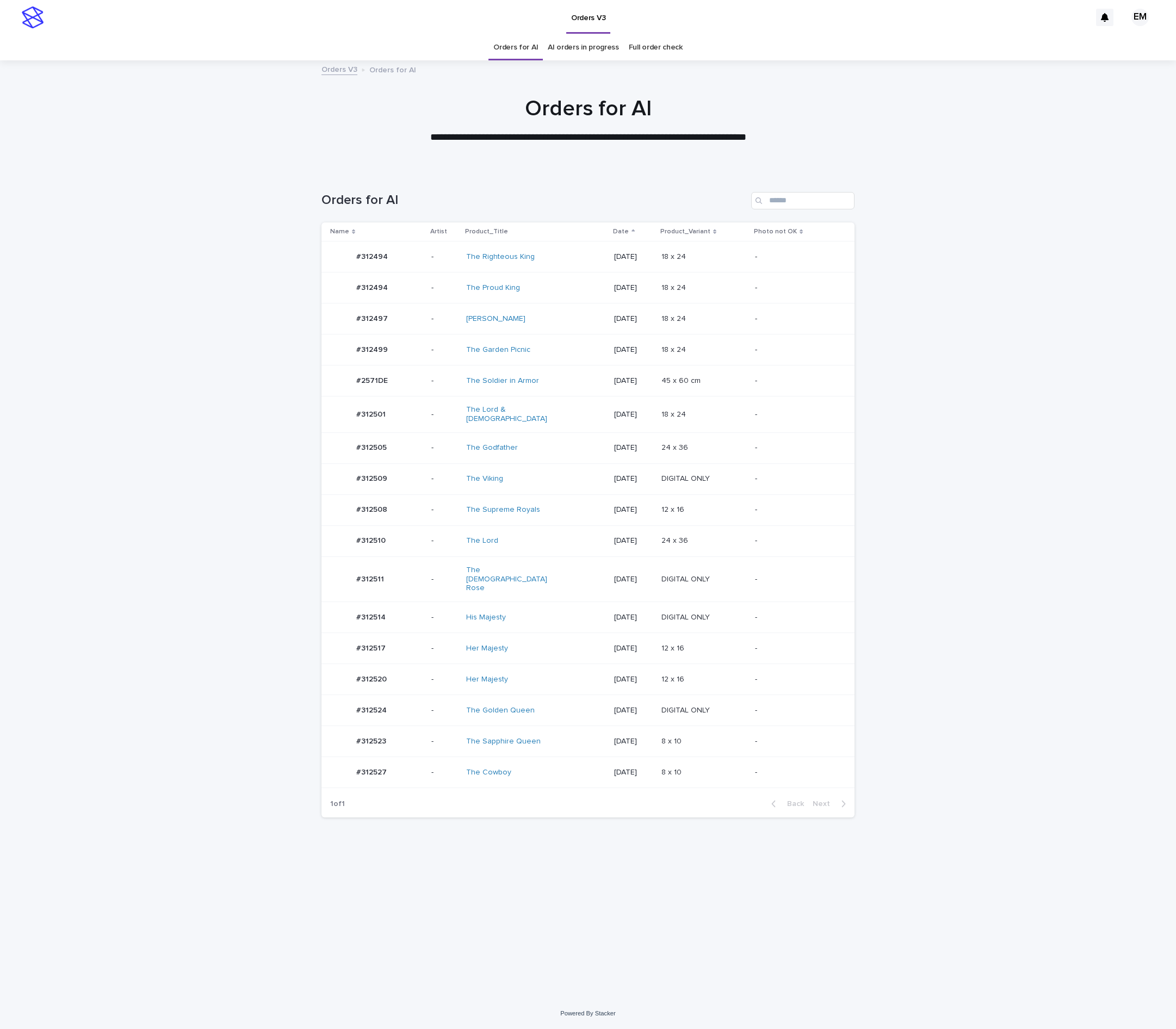
drag, startPoint x: 448, startPoint y: 583, endPoint x: 440, endPoint y: 566, distance: 18.8
click at [440, 566] on td "-" at bounding box center [444, 579] width 35 height 45
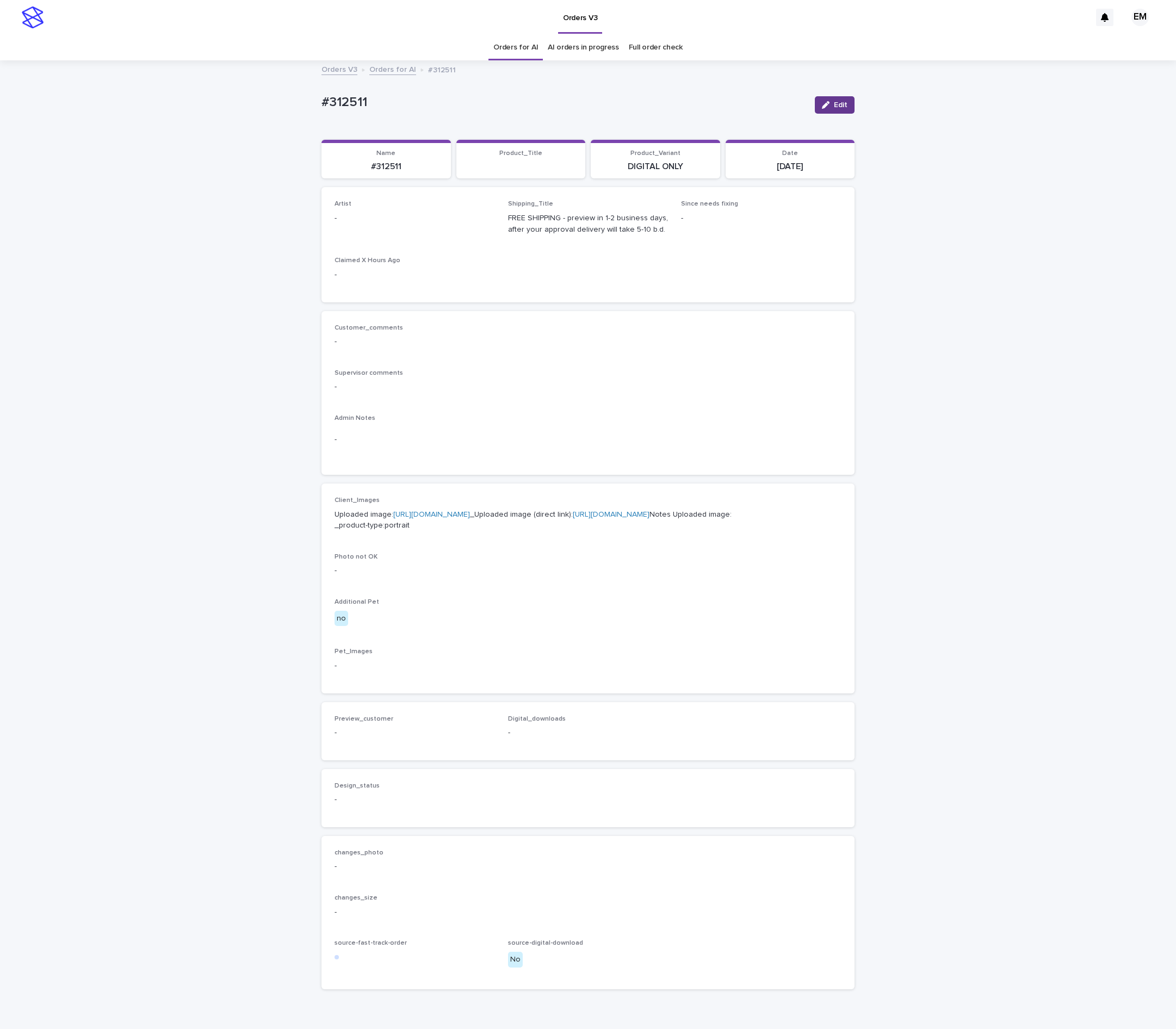
click at [815, 110] on button "Edit" at bounding box center [835, 105] width 40 height 17
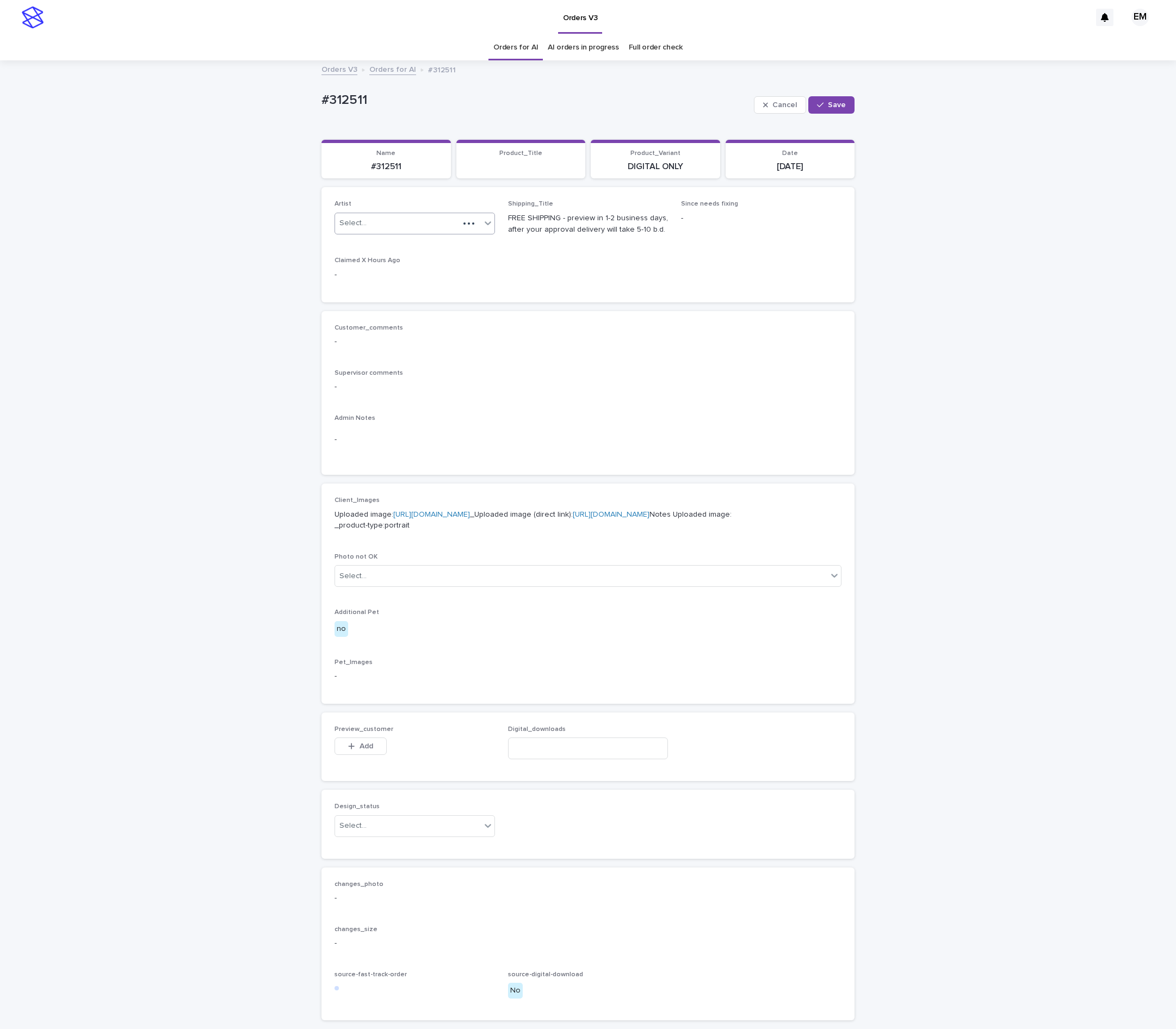
click at [447, 216] on div "Select..." at bounding box center [397, 223] width 124 height 18
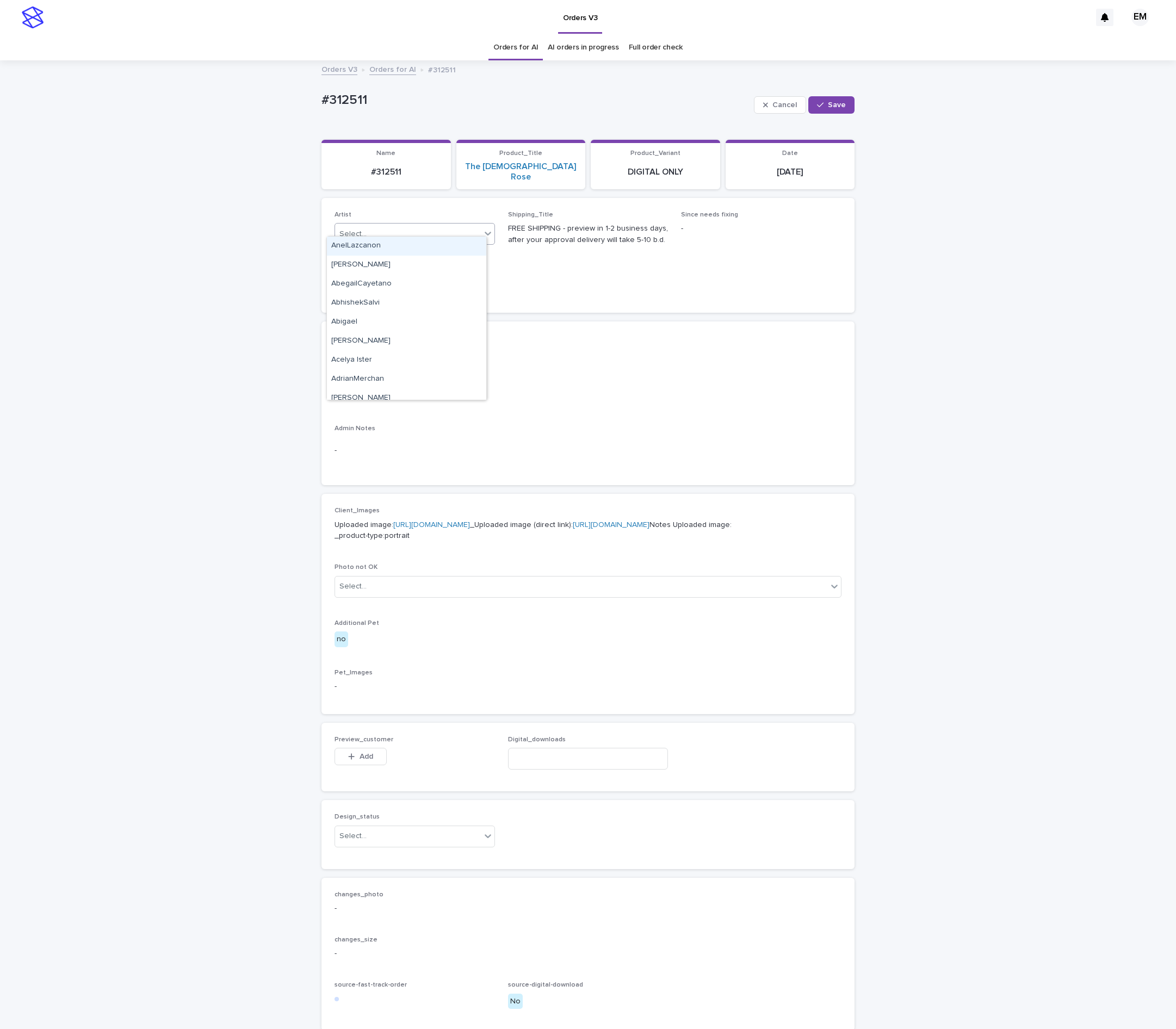
paste input "**********"
type input "**********"
click at [814, 100] on button "Save" at bounding box center [832, 105] width 47 height 17
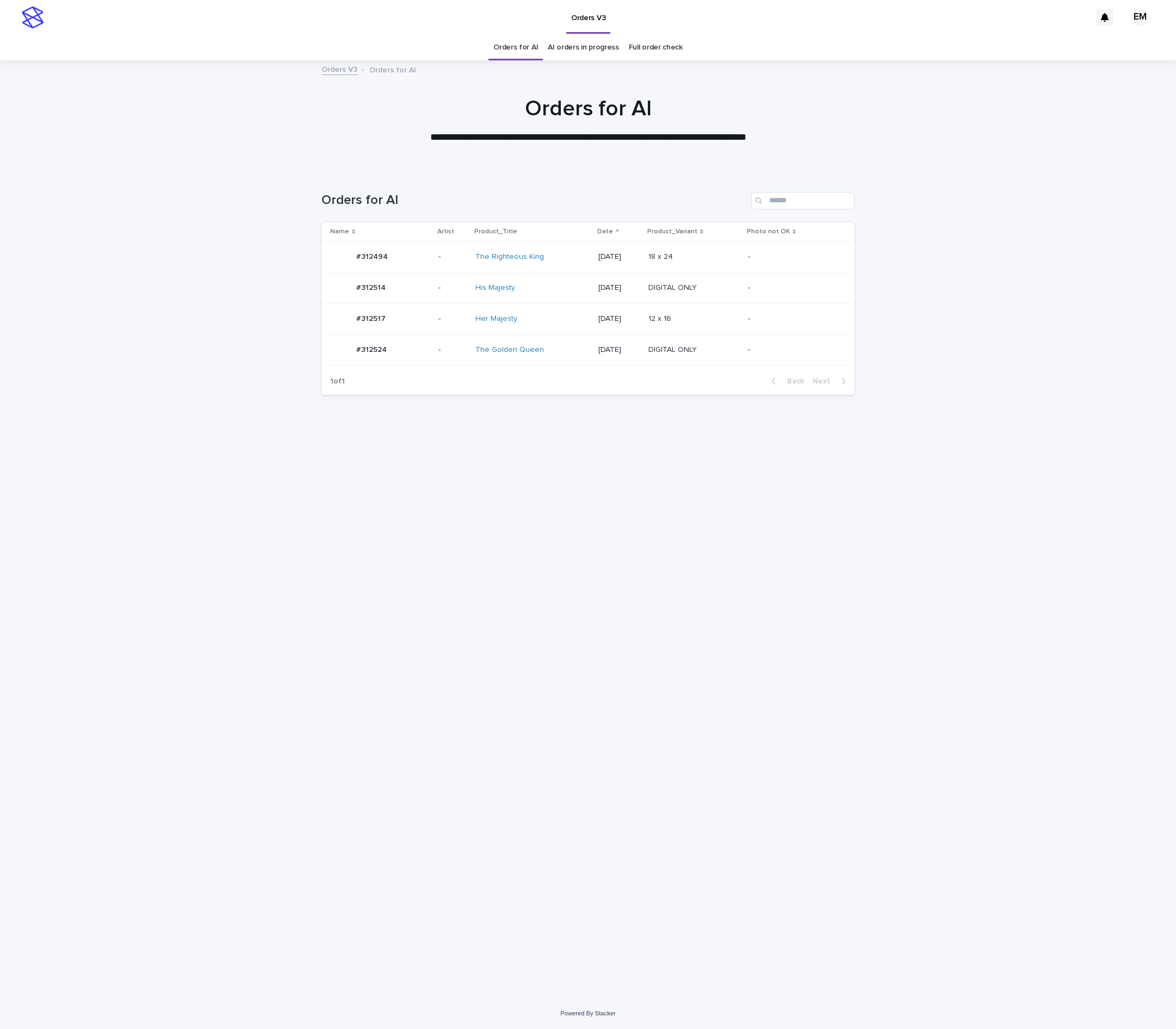
click at [434, 364] on td "-" at bounding box center [452, 350] width 37 height 31
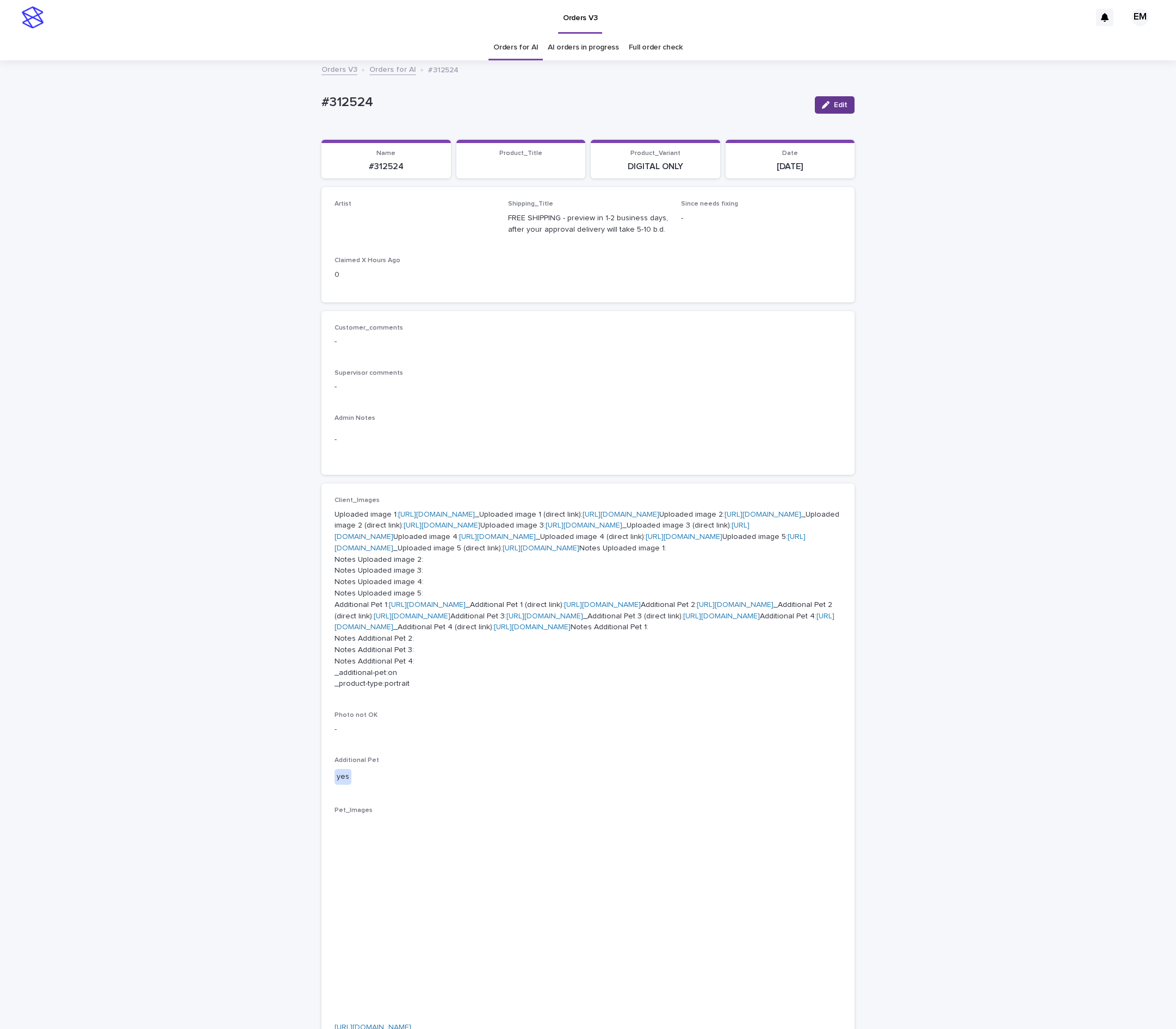
click at [822, 104] on icon "button" at bounding box center [826, 105] width 8 height 8
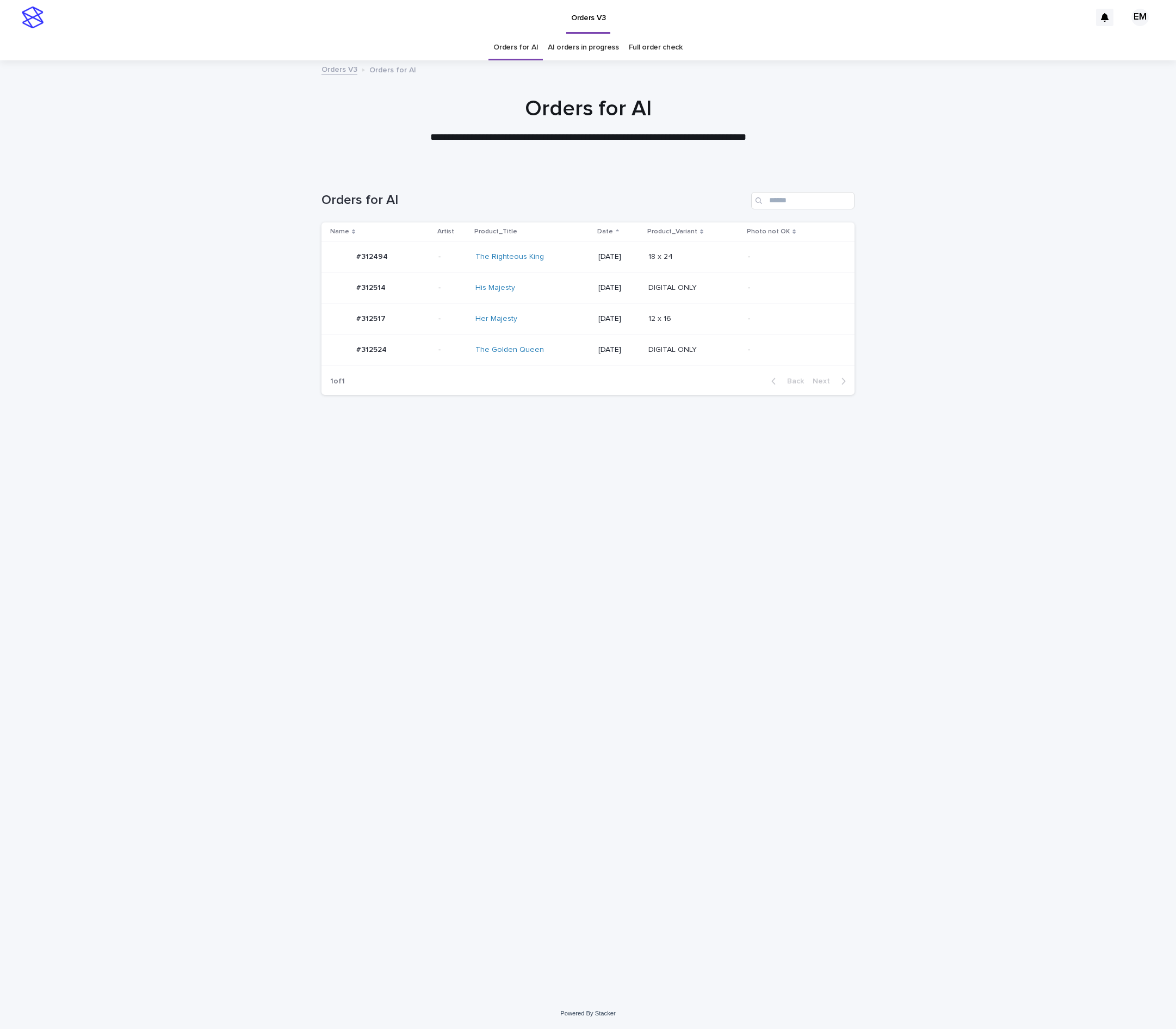
click at [439, 255] on p "-" at bounding box center [452, 257] width 28 height 9
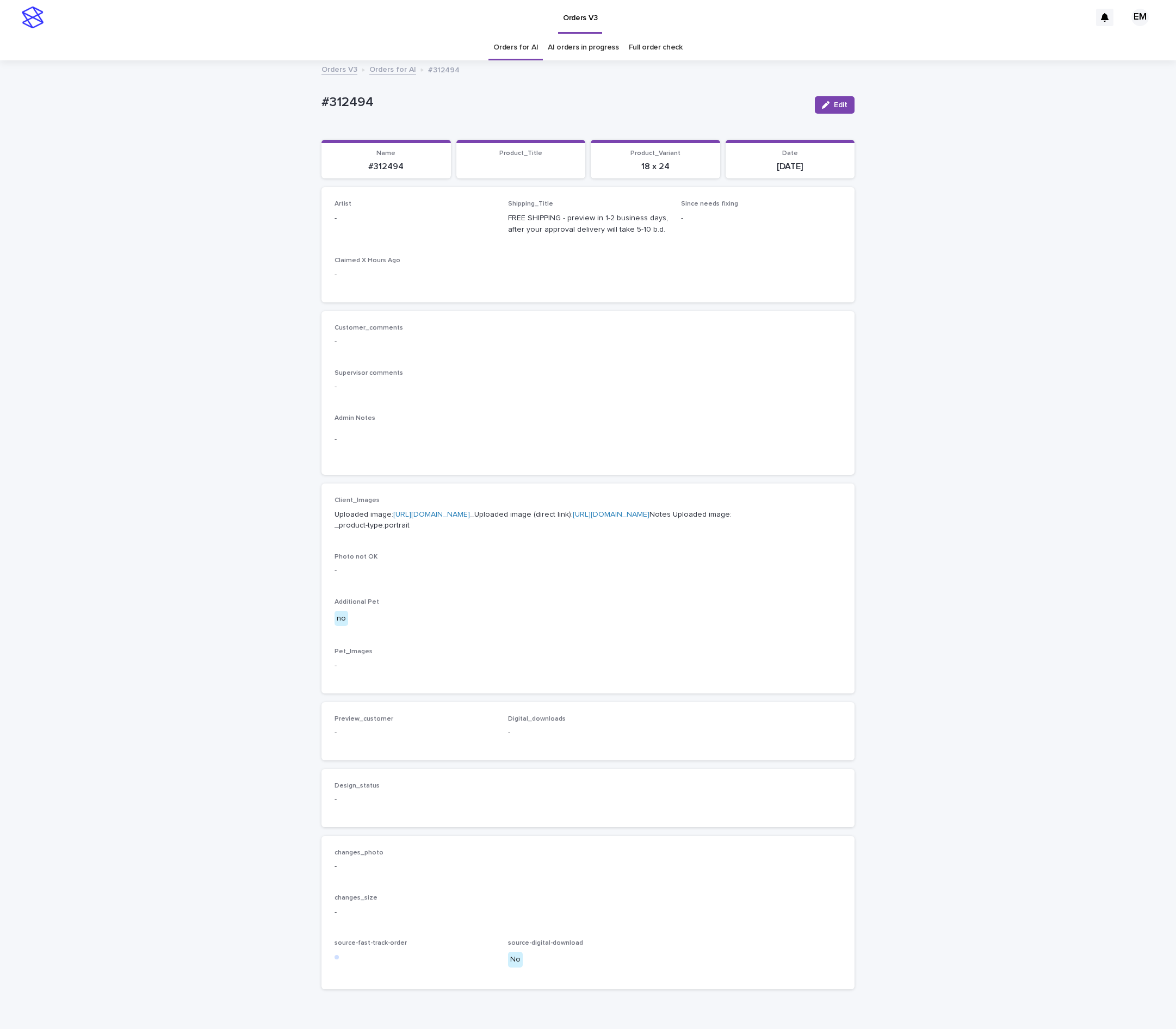
drag, startPoint x: 822, startPoint y: 99, endPoint x: 347, endPoint y: 257, distance: 500.6
click at [815, 98] on button "Edit" at bounding box center [835, 105] width 40 height 17
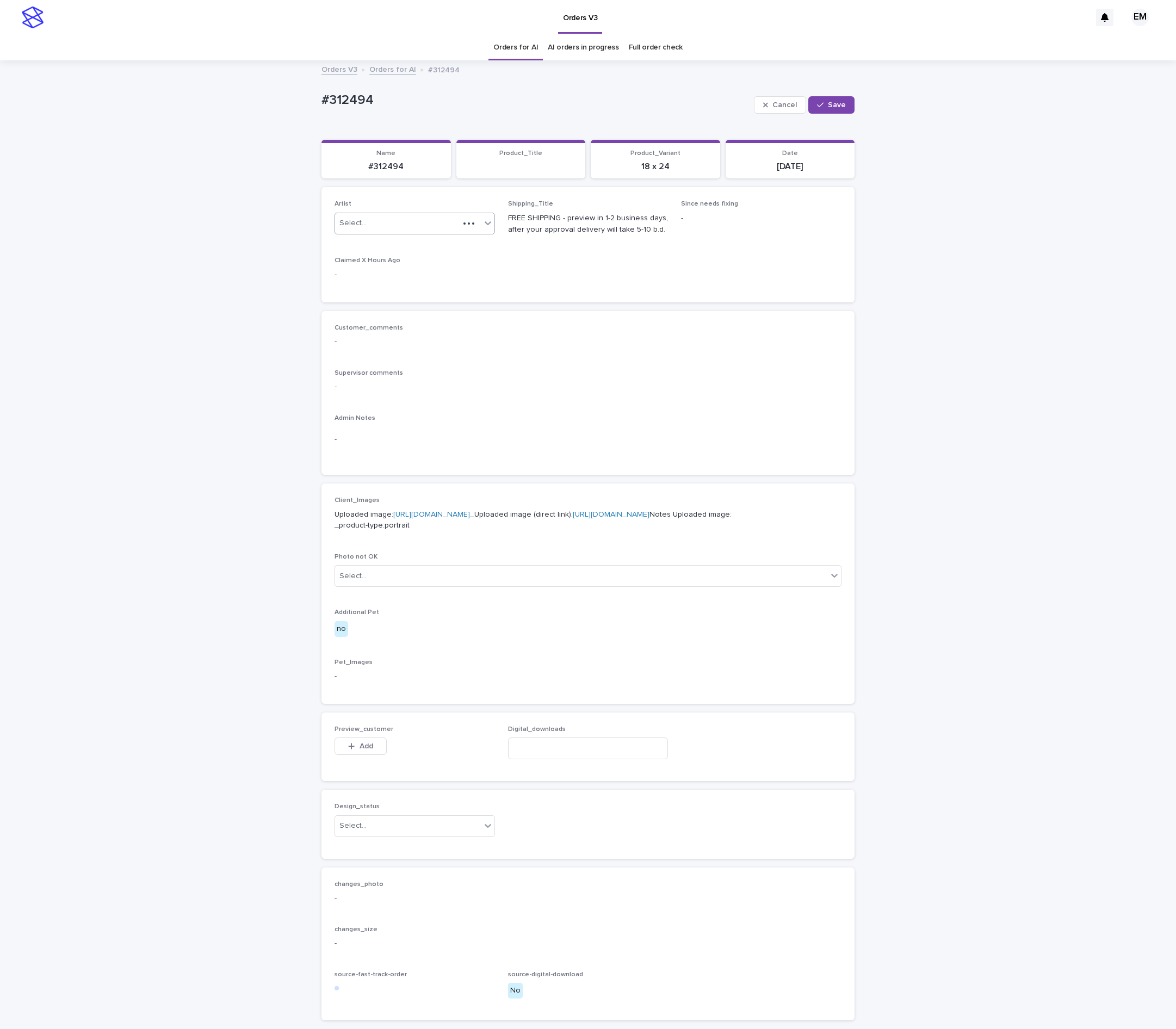
click at [435, 232] on div "Select..." at bounding box center [397, 223] width 124 height 18
paste input "**********"
type input "**********"
click at [424, 244] on div "EmersonHernandez" at bounding box center [406, 246] width 159 height 19
click at [812, 99] on button "Save" at bounding box center [832, 105] width 47 height 17
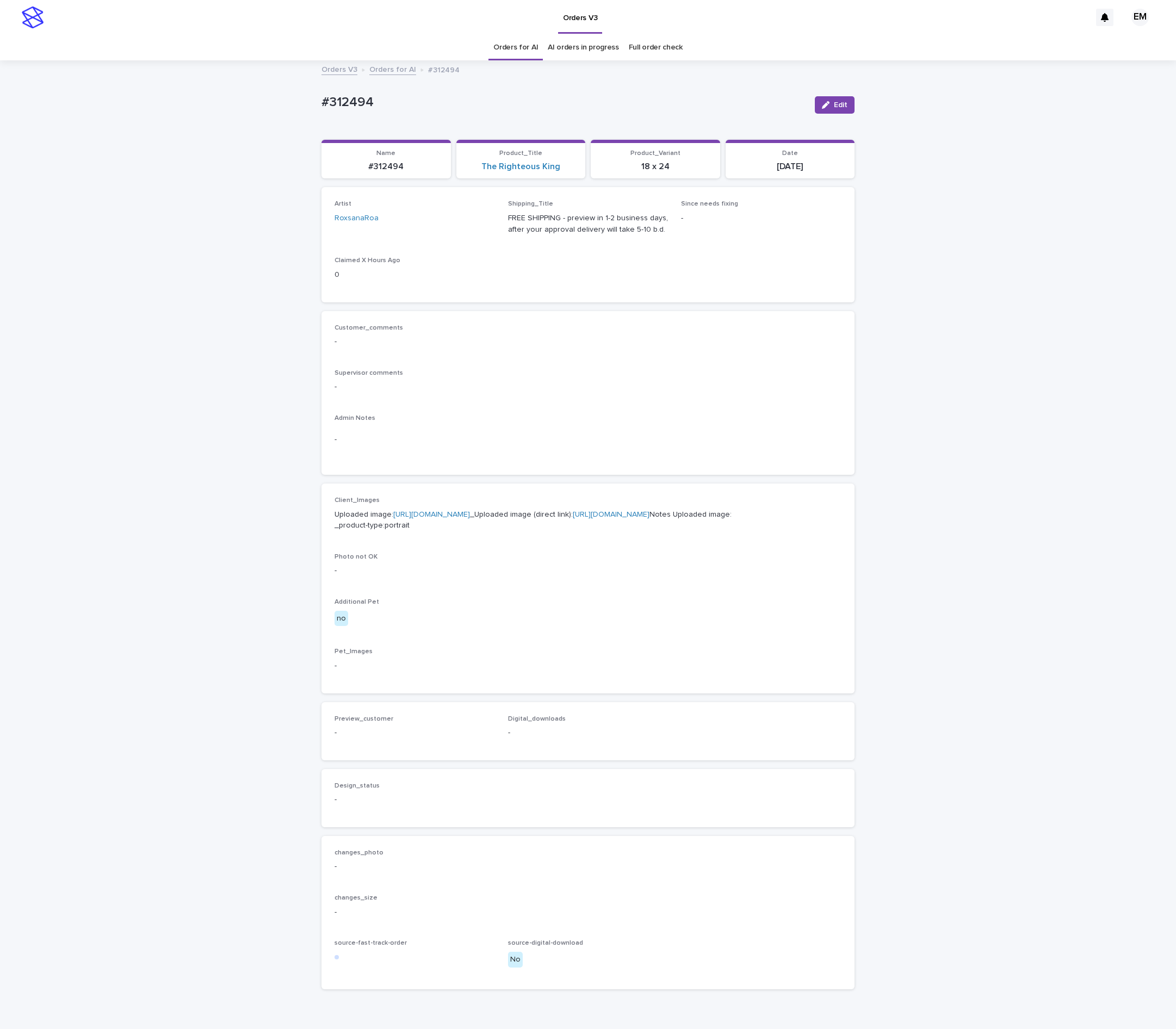
click at [250, 630] on div "Loading... Saving… Loading... Saving… #312494 Edit #312494 Edit Sorry, there wa…" at bounding box center [588, 557] width 1176 height 991
click at [512, 52] on link "Orders for AI" at bounding box center [515, 48] width 45 height 25
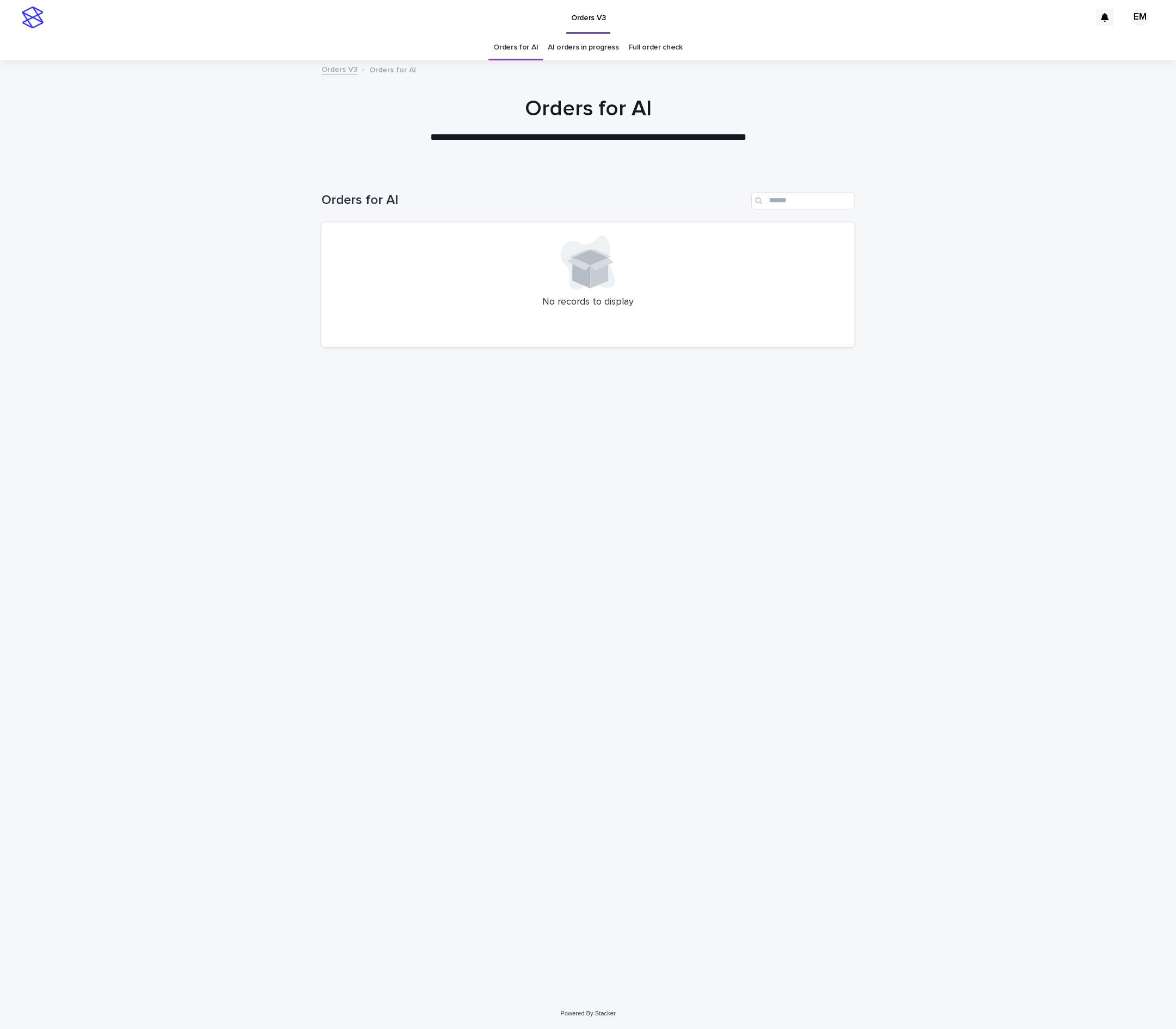
drag, startPoint x: 1038, startPoint y: 275, endPoint x: 1048, endPoint y: 231, distance: 45.1
click at [1038, 275] on div "Loading... Saving… Loading... Saving… Orders for AI No records to display" at bounding box center [588, 584] width 1176 height 828
